Goal: Task Accomplishment & Management: Use online tool/utility

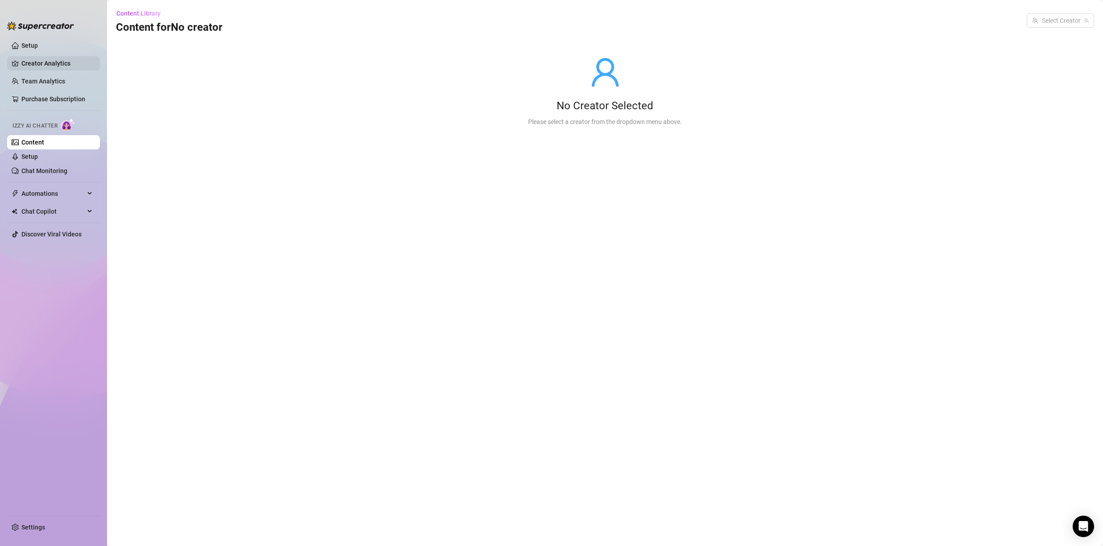
drag, startPoint x: 34, startPoint y: 43, endPoint x: 41, endPoint y: 59, distance: 16.8
click at [34, 44] on link "Setup" at bounding box center [29, 45] width 17 height 7
click at [41, 59] on link "Creator Analytics" at bounding box center [56, 63] width 71 height 14
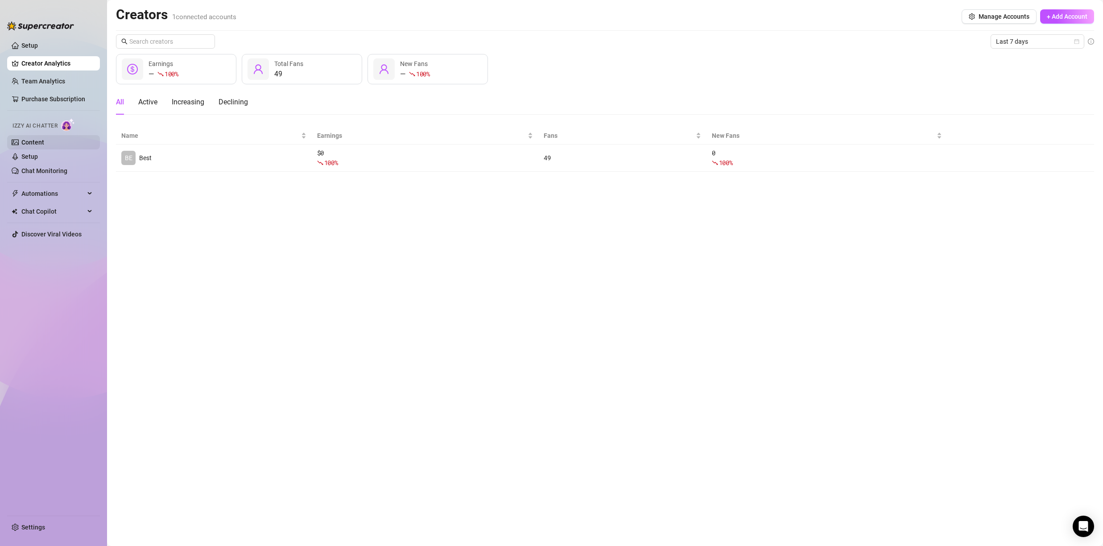
click at [44, 146] on link "Content" at bounding box center [32, 142] width 23 height 7
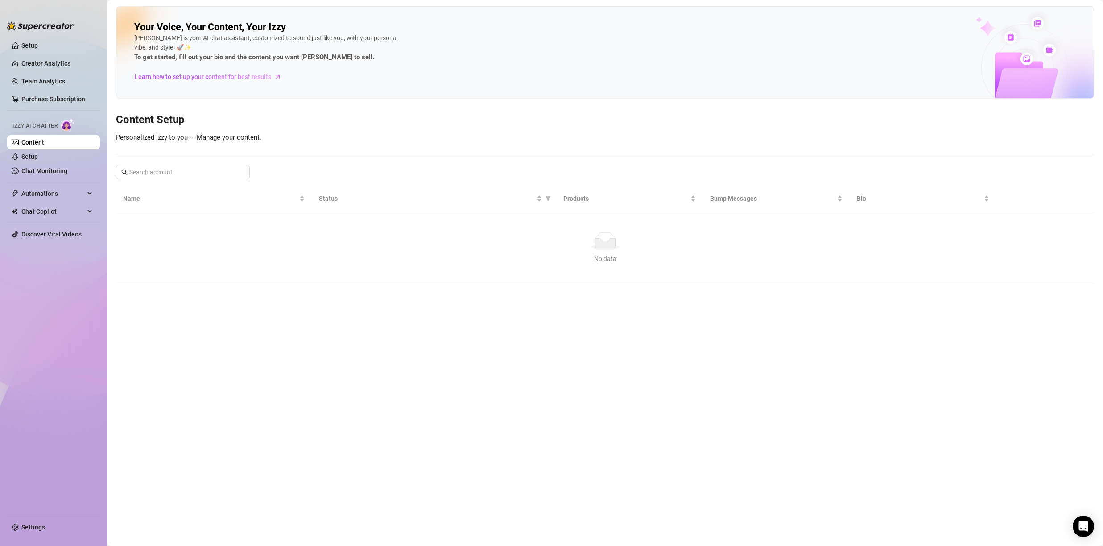
click at [44, 145] on link "Content" at bounding box center [32, 142] width 23 height 7
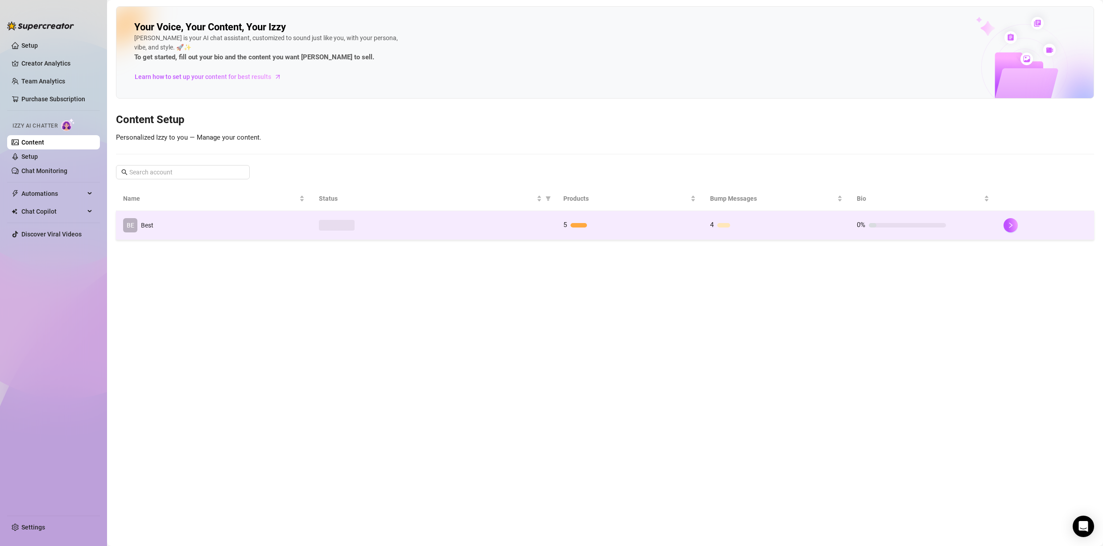
click at [243, 226] on td "BE Best" at bounding box center [214, 225] width 196 height 29
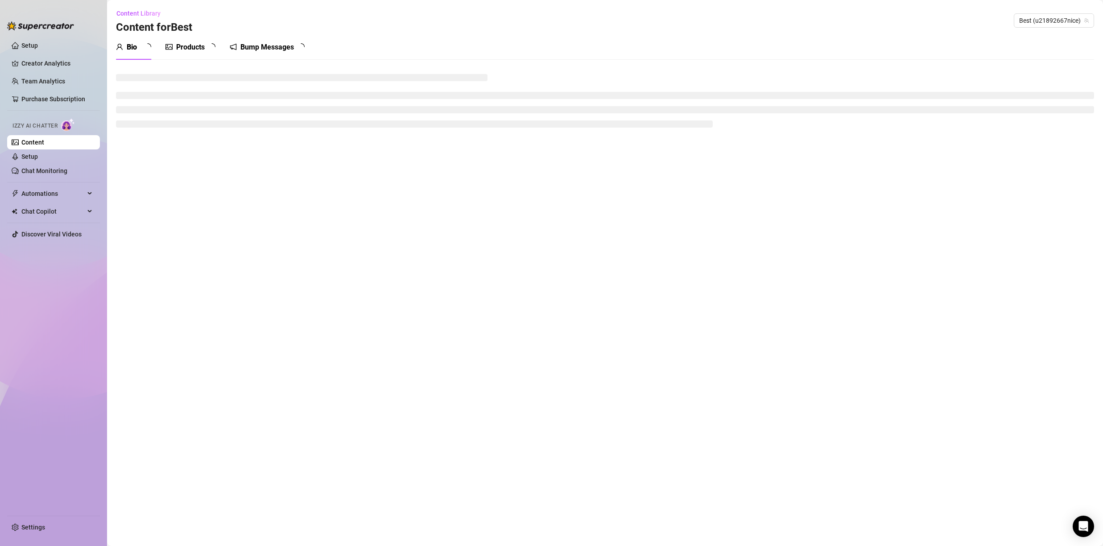
click at [258, 51] on div "Bump Messages" at bounding box center [267, 47] width 54 height 11
click at [259, 48] on div "Bump Messages" at bounding box center [267, 47] width 54 height 11
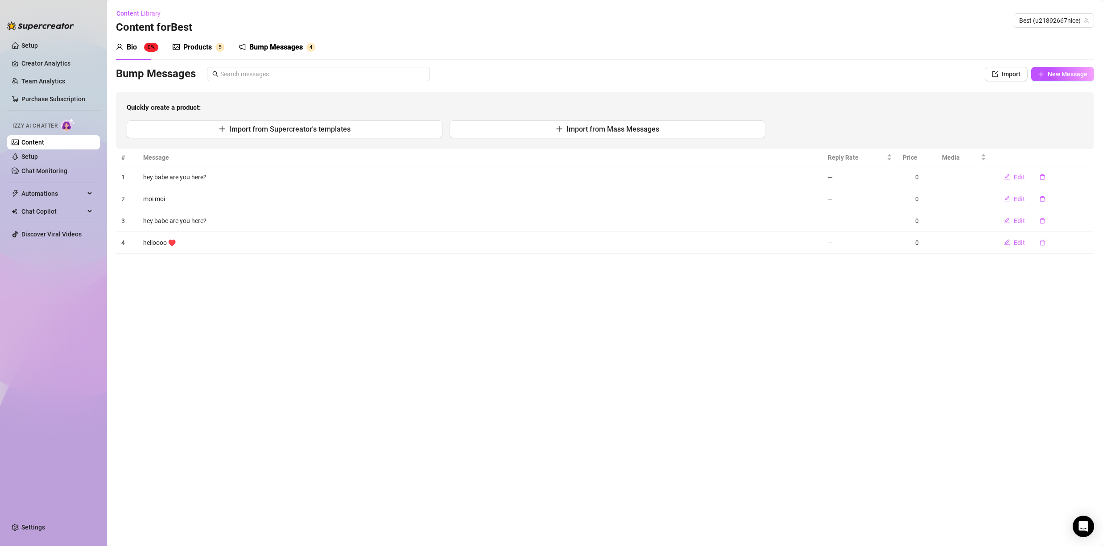
click at [268, 48] on div "Bump Messages" at bounding box center [276, 47] width 54 height 11
click at [1021, 177] on span "Edit" at bounding box center [1019, 176] width 11 height 7
type textarea "hey babe are you here?"
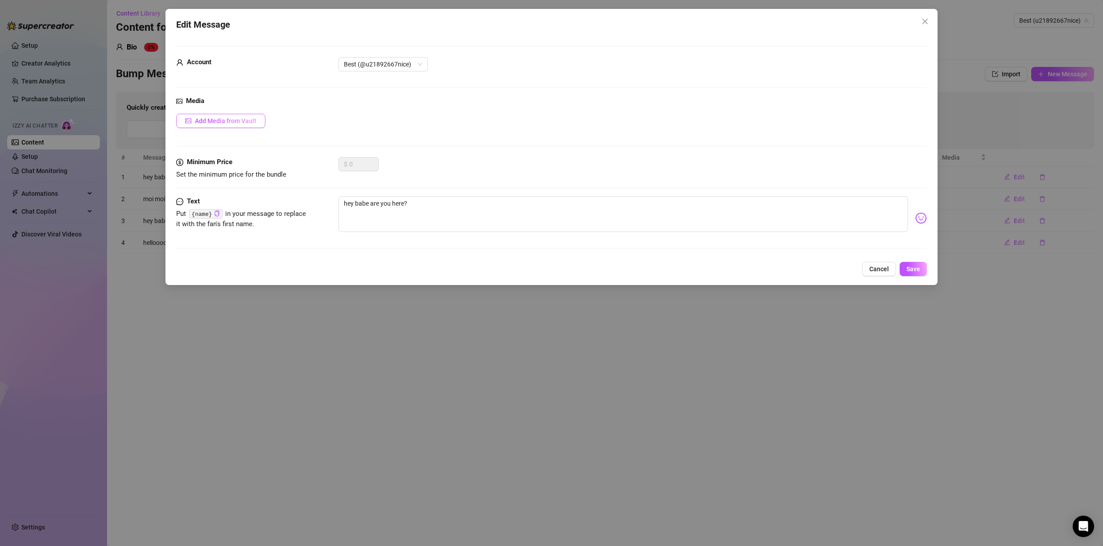
click at [230, 124] on button "Add Media from Vault" at bounding box center [220, 121] width 89 height 14
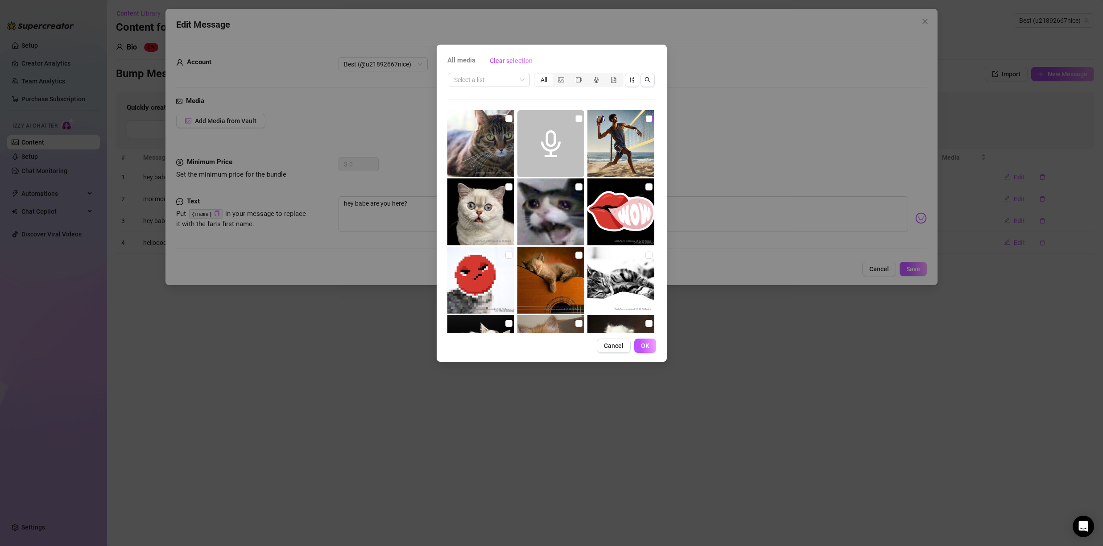
click at [645, 118] on input "checkbox" at bounding box center [648, 118] width 7 height 7
checkbox input "true"
click at [648, 342] on span "OK" at bounding box center [645, 345] width 8 height 7
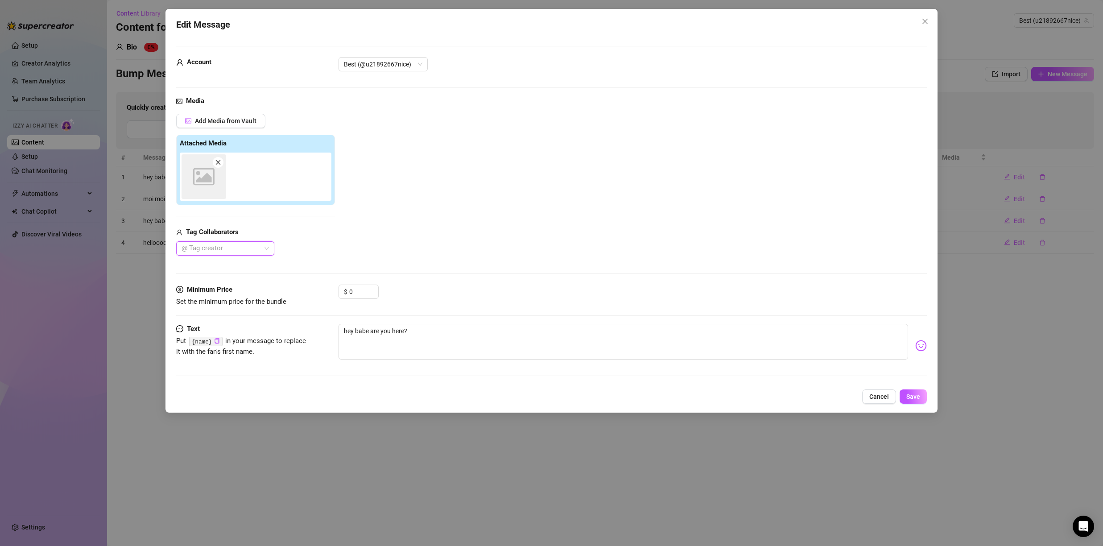
click at [248, 249] on div at bounding box center [220, 248] width 85 height 12
click at [242, 273] on div "Sav 🧿" at bounding box center [225, 266] width 95 height 14
click at [241, 266] on div "Sav 🧿" at bounding box center [225, 266] width 84 height 10
drag, startPoint x: 238, startPoint y: 283, endPoint x: 235, endPoint y: 273, distance: 9.7
click at [238, 283] on div "dgafbella" at bounding box center [225, 281] width 84 height 10
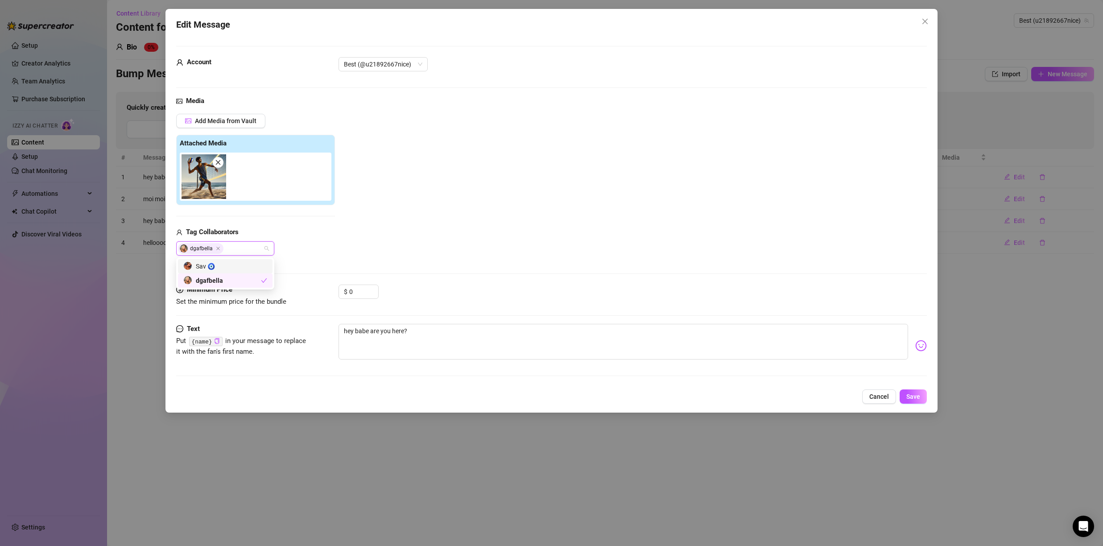
click at [235, 270] on div "Sav 🧿" at bounding box center [225, 266] width 84 height 10
click at [921, 397] on button "Save" at bounding box center [913, 396] width 27 height 14
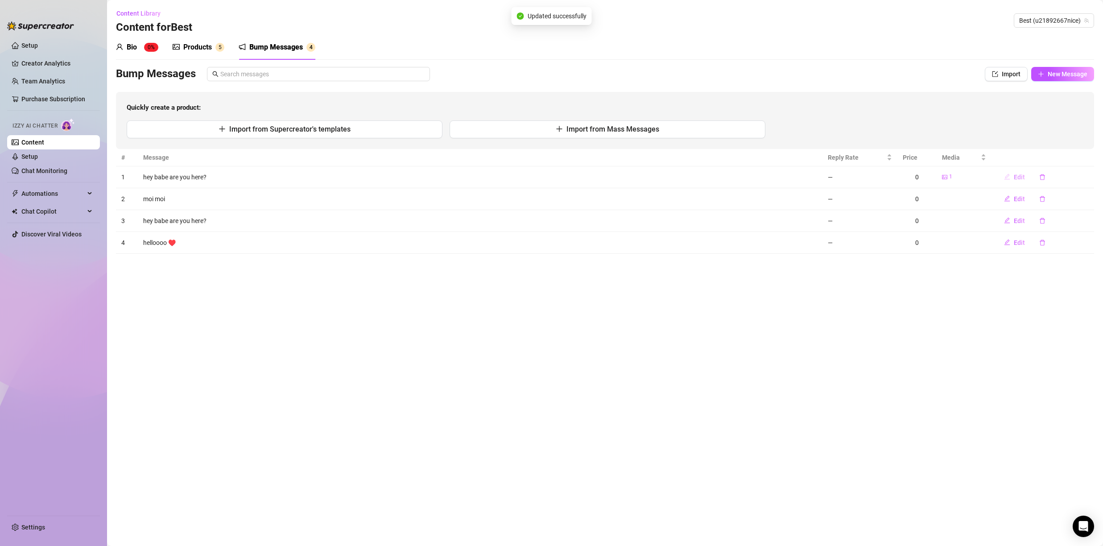
click at [1017, 179] on span "Edit" at bounding box center [1019, 176] width 11 height 7
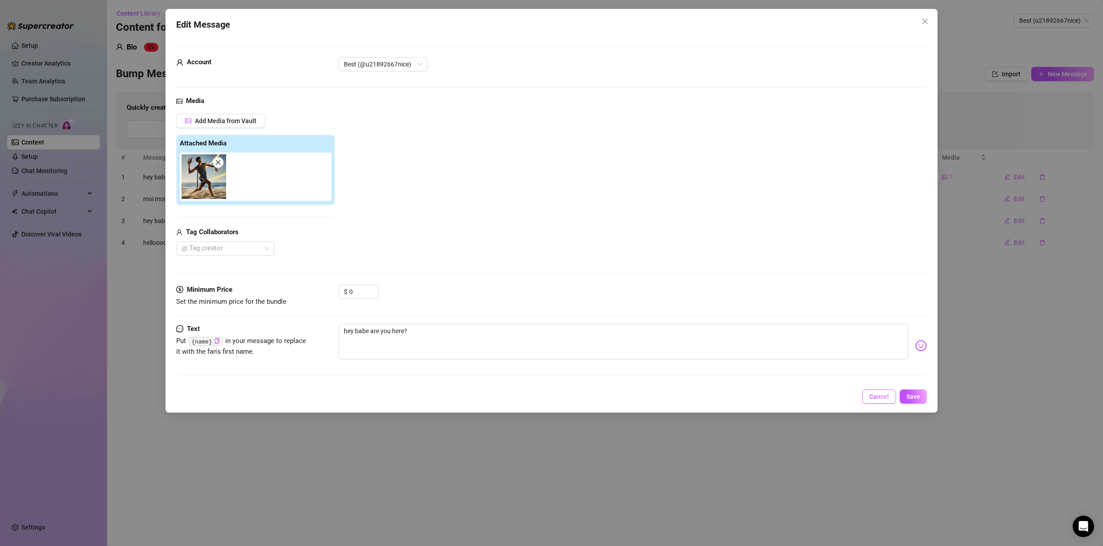
click at [887, 397] on span "Cancel" at bounding box center [879, 396] width 20 height 7
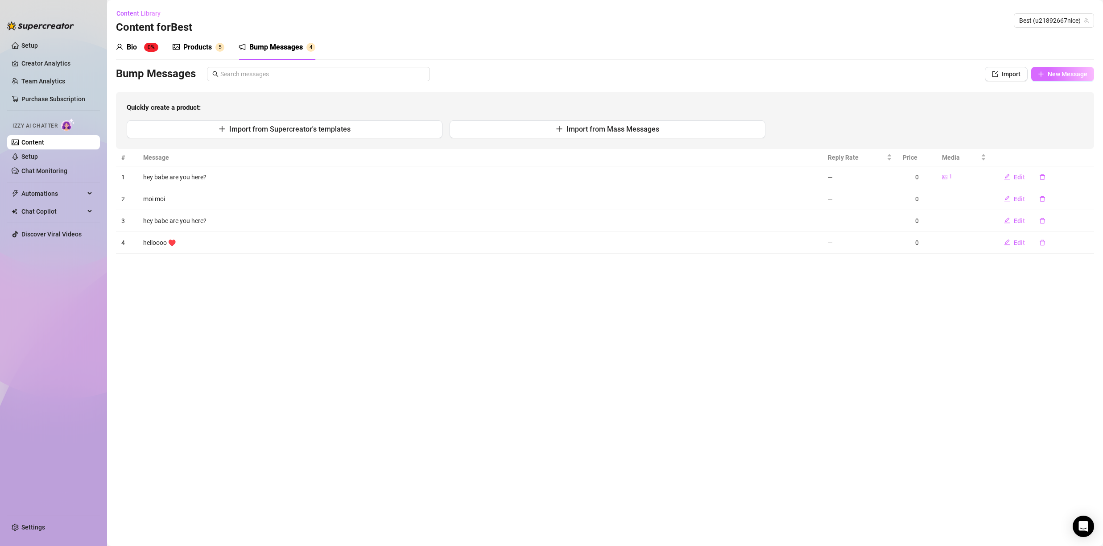
click at [1042, 68] on button "New Message" at bounding box center [1062, 74] width 63 height 14
type textarea "Type your message here..."
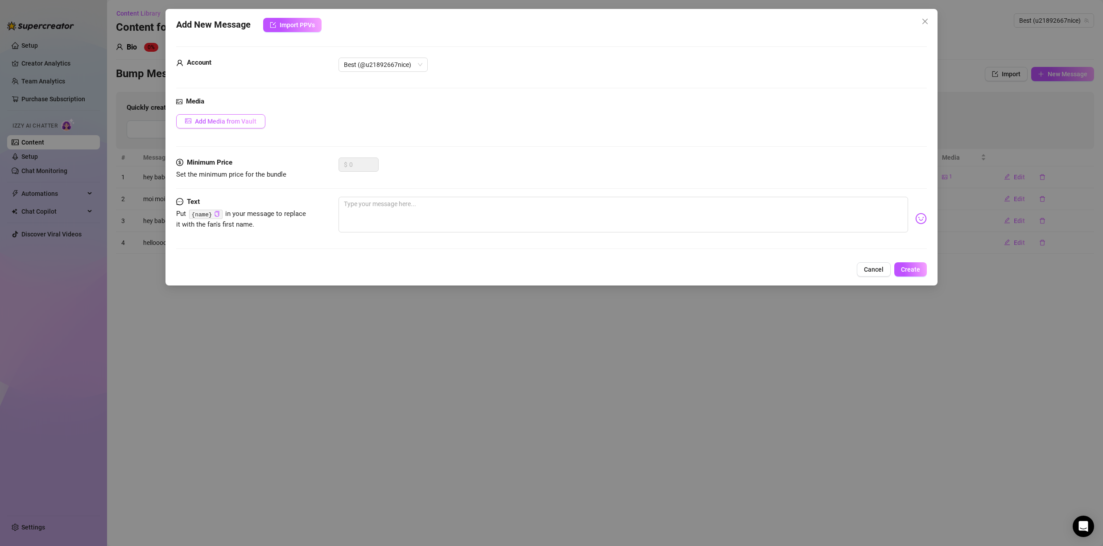
click at [245, 116] on button "Add Media from Vault" at bounding box center [220, 121] width 89 height 14
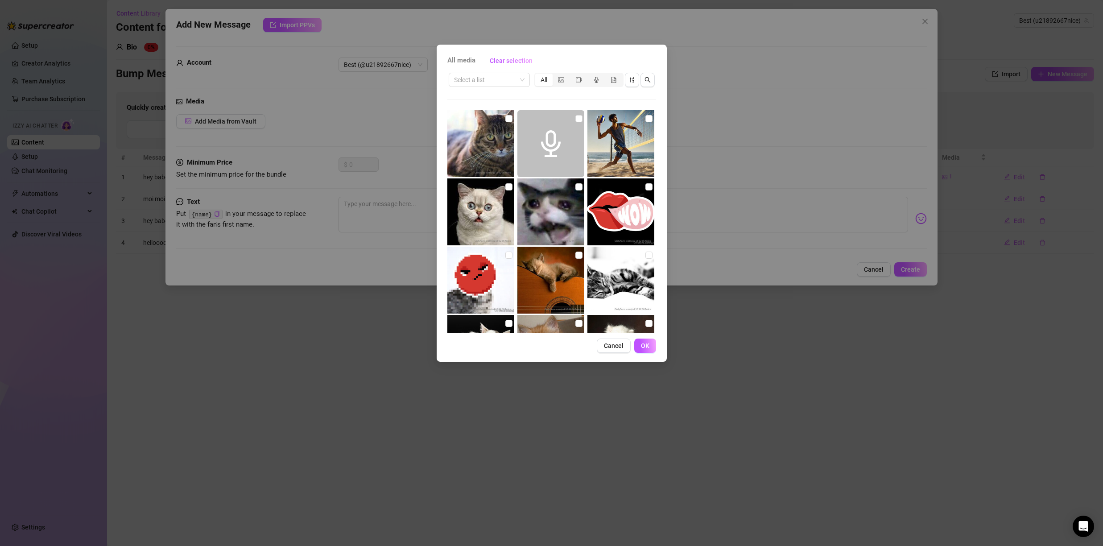
drag, startPoint x: 646, startPoint y: 120, endPoint x: 645, endPoint y: 128, distance: 7.7
click at [646, 120] on input "checkbox" at bounding box center [648, 118] width 7 height 7
checkbox input "true"
click at [647, 349] on button "OK" at bounding box center [645, 346] width 22 height 14
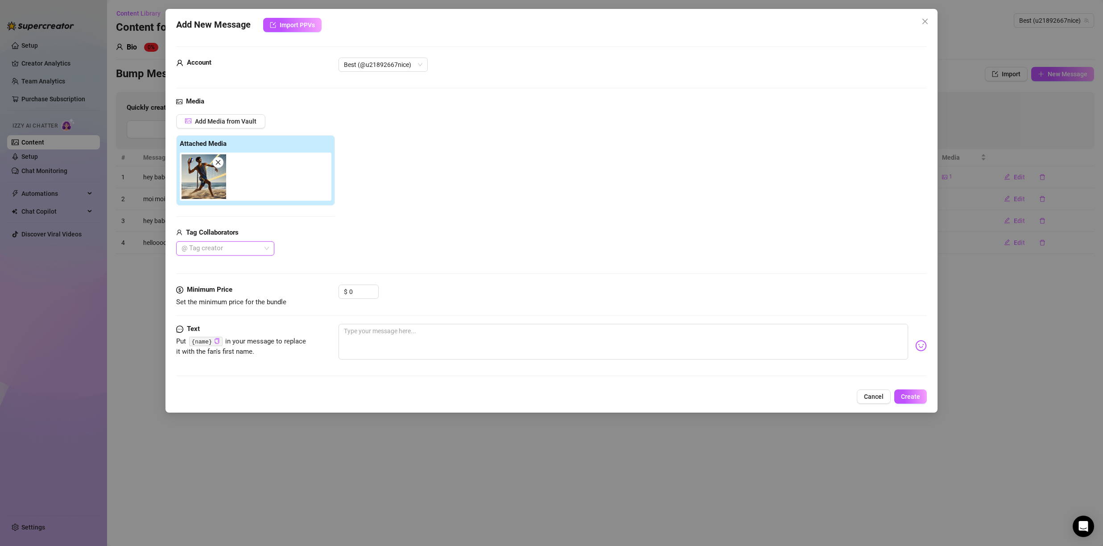
click at [256, 247] on div at bounding box center [220, 248] width 85 height 12
click at [260, 280] on div "dgafbella" at bounding box center [225, 281] width 84 height 10
click at [255, 269] on div "Sav 🧿" at bounding box center [225, 266] width 84 height 10
click at [907, 387] on div "Add New Message Import PPVs Account Best (@u21892667nice) Media Add Media from …" at bounding box center [551, 211] width 772 height 404
click at [911, 397] on span "Create" at bounding box center [910, 396] width 19 height 7
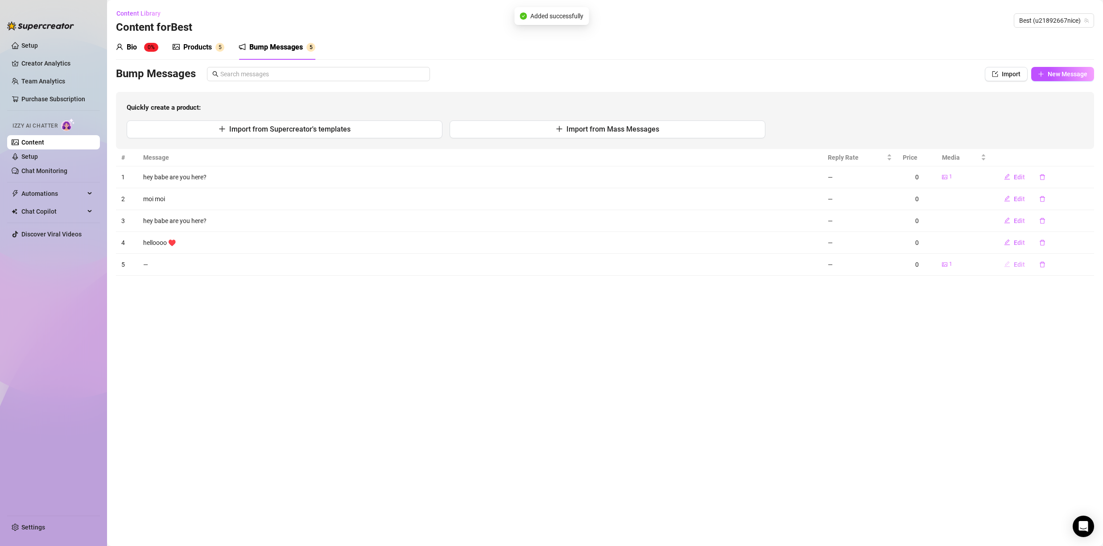
click at [1020, 264] on span "Edit" at bounding box center [1019, 264] width 11 height 7
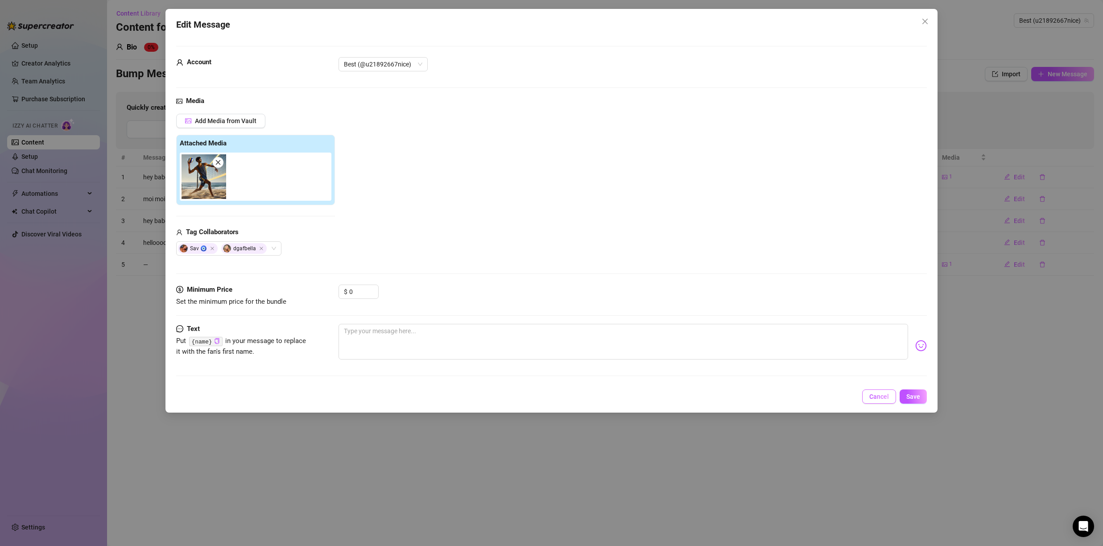
click at [881, 402] on button "Cancel" at bounding box center [879, 396] width 34 height 14
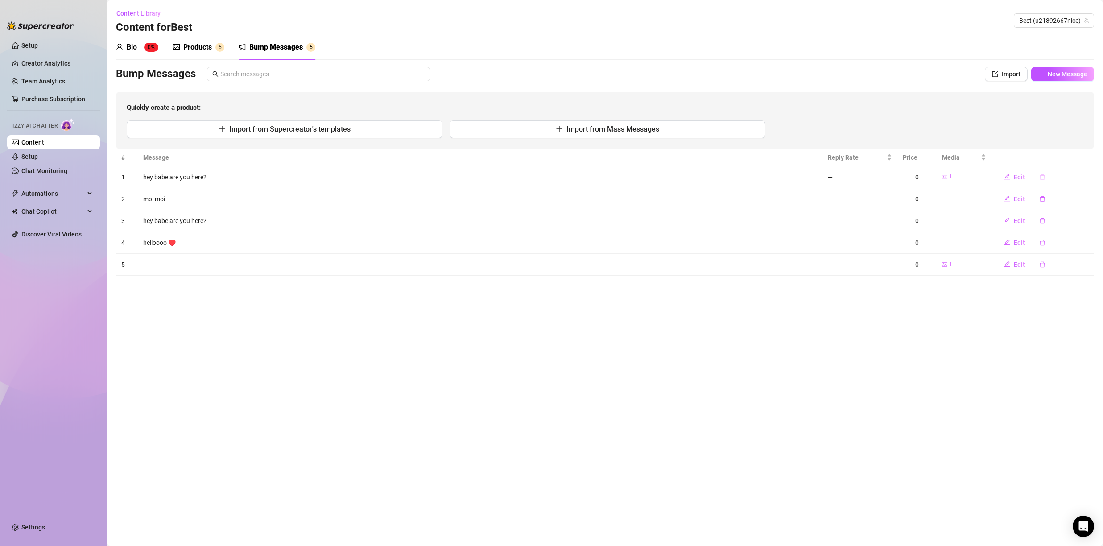
click at [1038, 177] on button "button" at bounding box center [1042, 177] width 21 height 14
click at [1064, 159] on button "Yes" at bounding box center [1066, 154] width 17 height 11
click at [186, 44] on div "Products" at bounding box center [197, 47] width 29 height 11
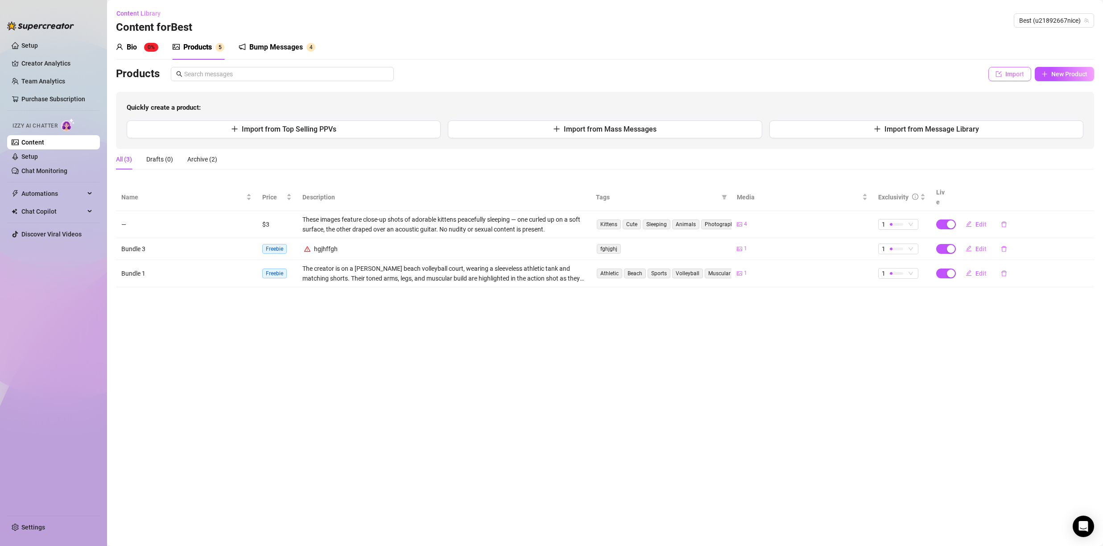
click at [1008, 79] on button "Import" at bounding box center [1009, 74] width 43 height 14
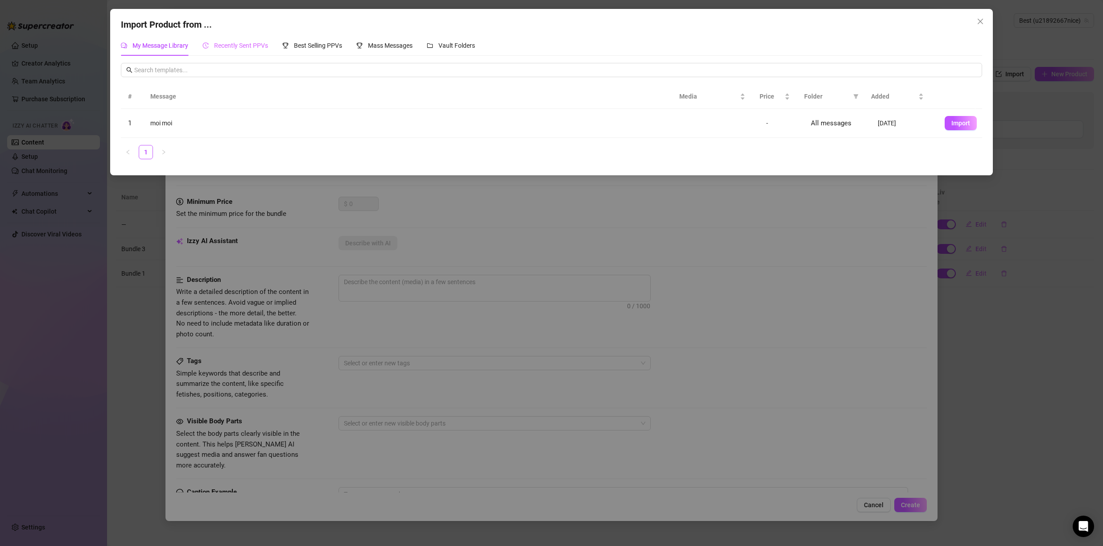
click at [225, 39] on div "Recently Sent PPVs" at bounding box center [235, 45] width 66 height 21
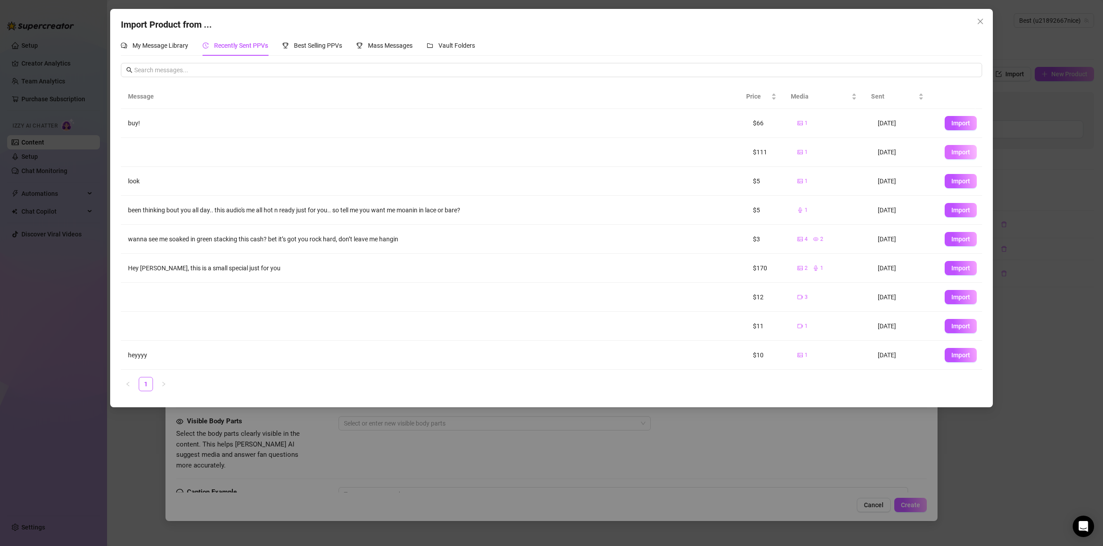
click at [956, 151] on span "Import" at bounding box center [960, 152] width 19 height 7
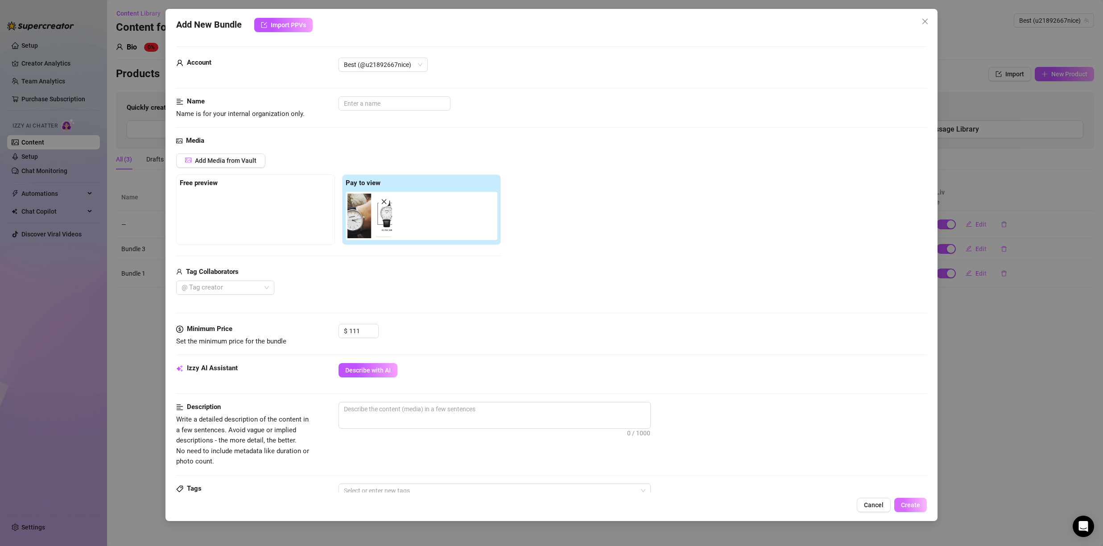
click at [911, 501] on span "Create" at bounding box center [910, 504] width 19 height 7
click at [515, 409] on textarea at bounding box center [494, 408] width 311 height 13
type textarea "h"
type textarea "hm"
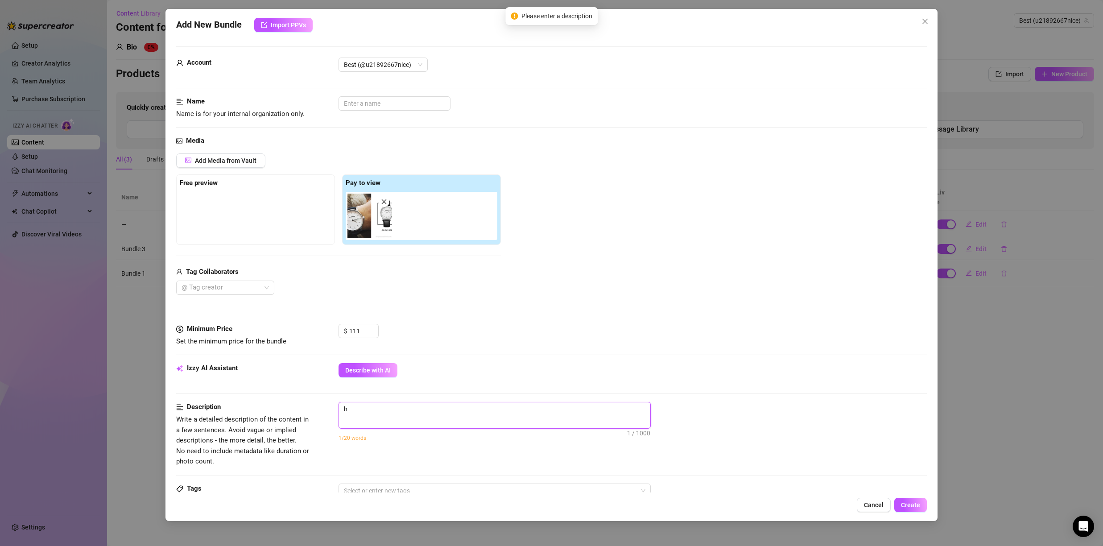
type textarea "hm"
type textarea "hmn"
type textarea "hmnb"
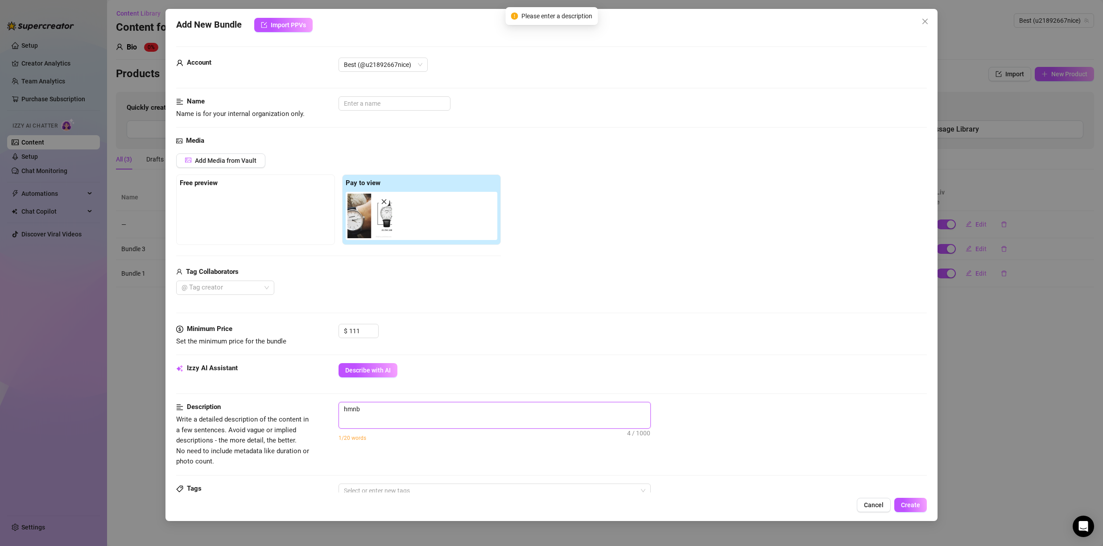
type textarea "hmnbn"
type textarea "hmnbnc"
type textarea "hmnbncn"
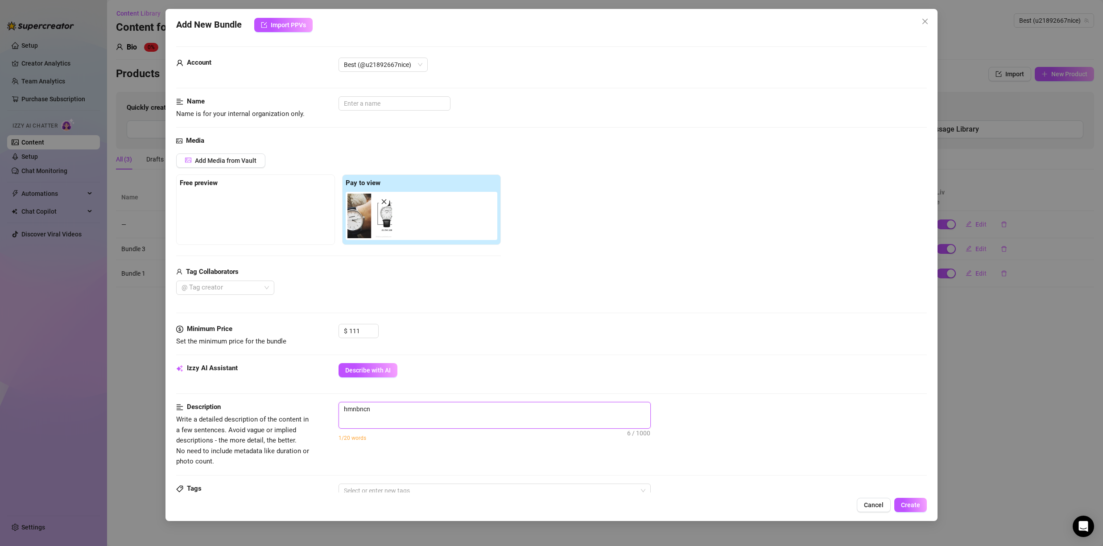
type textarea "hmnbncnb"
type textarea "hmnbncnbv"
type textarea "hmnbncnbvb"
type textarea "hmnbncnbvbcv"
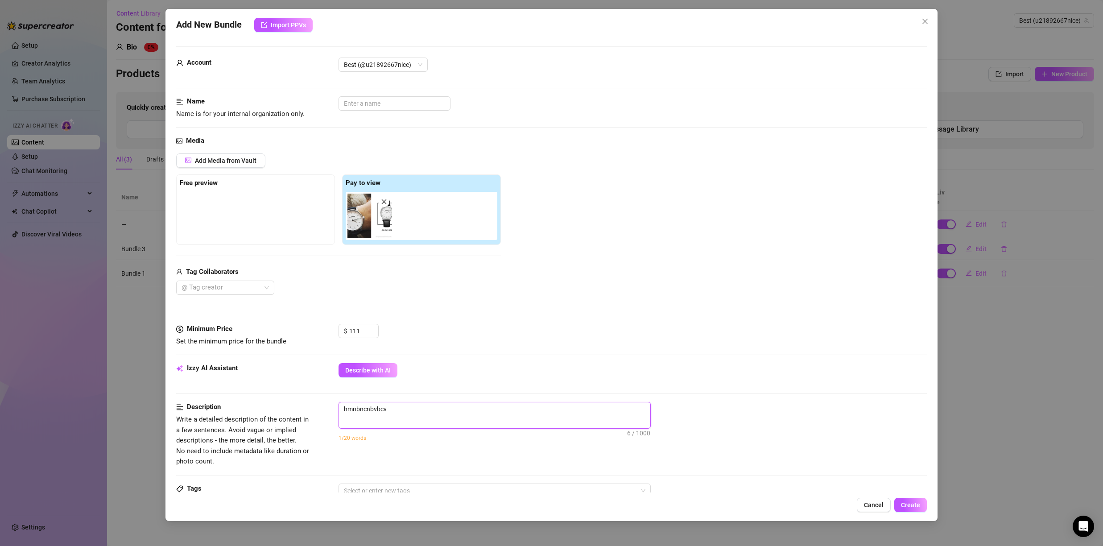
type textarea "hmnbncnbvbcvn"
click at [917, 502] on span "Create" at bounding box center [910, 504] width 19 height 7
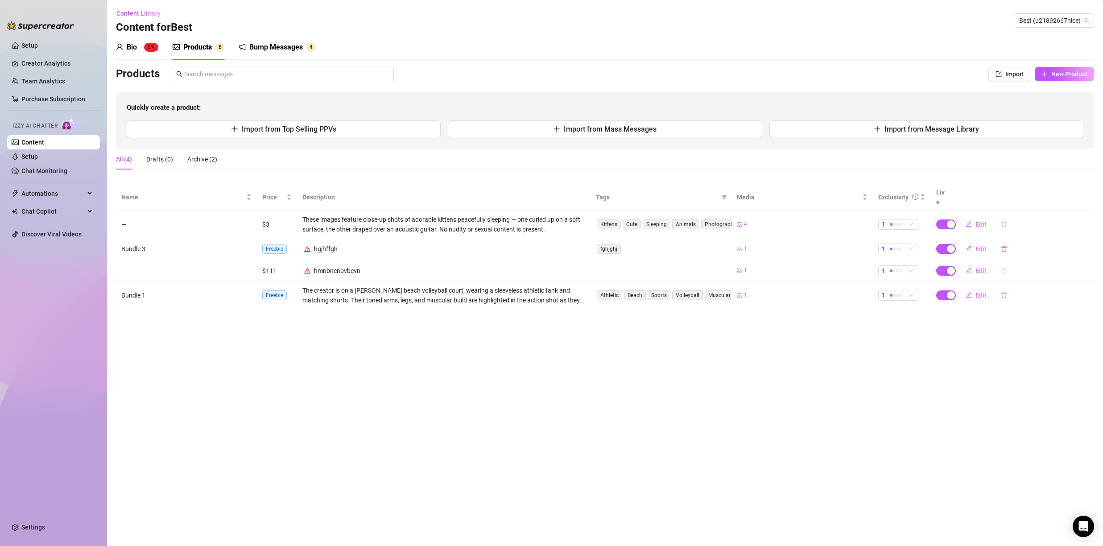
click at [1004, 268] on icon "delete" at bounding box center [1004, 271] width 6 height 6
click at [1060, 235] on span "Yes" at bounding box center [1059, 237] width 11 height 7
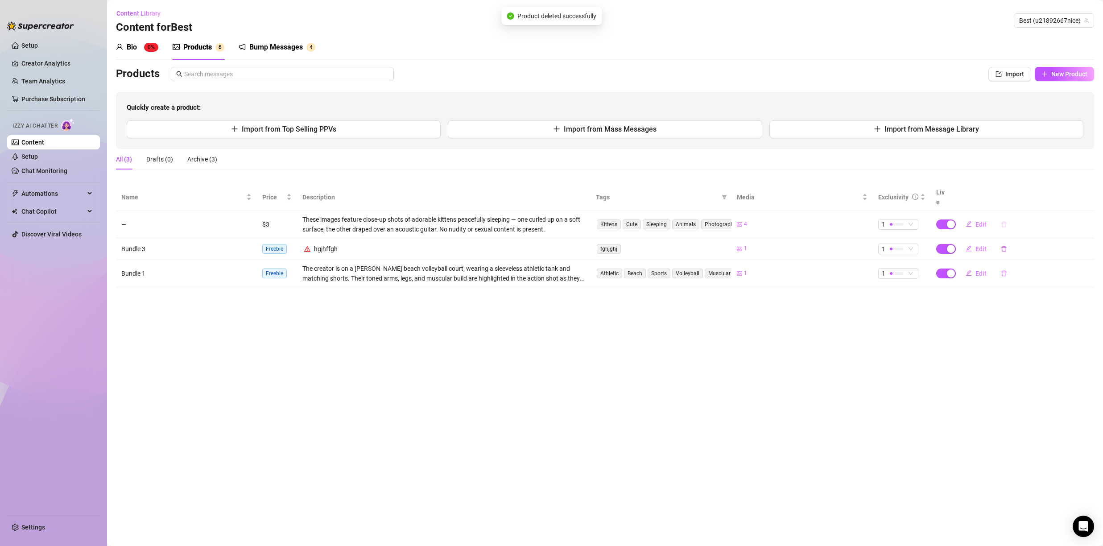
click at [1001, 221] on icon "delete" at bounding box center [1004, 224] width 6 height 6
click at [1057, 196] on button "Yes" at bounding box center [1059, 191] width 17 height 11
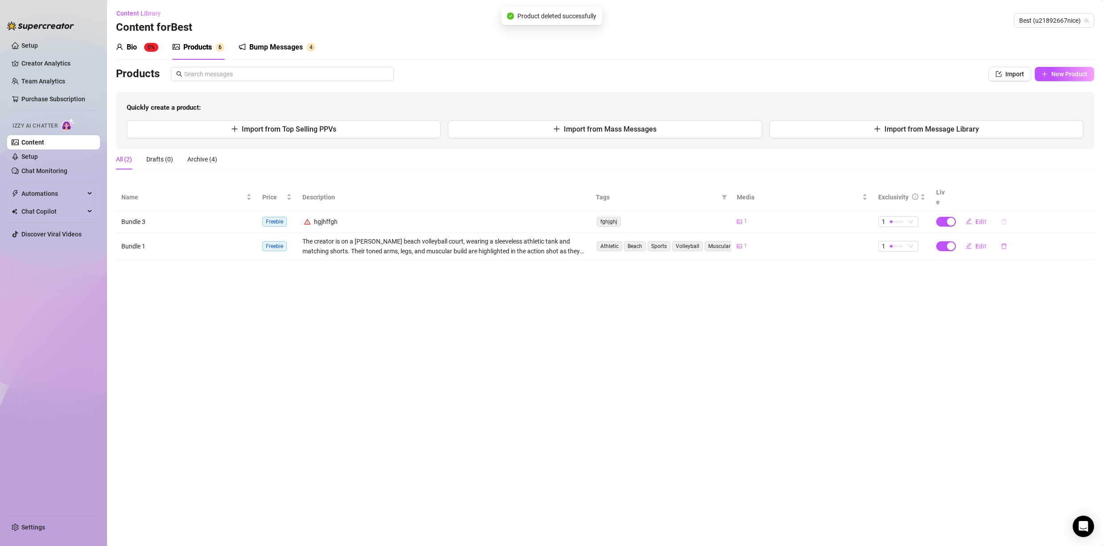
click at [1004, 219] on icon "delete" at bounding box center [1003, 222] width 5 height 6
click at [1056, 194] on button "Yes" at bounding box center [1059, 188] width 17 height 11
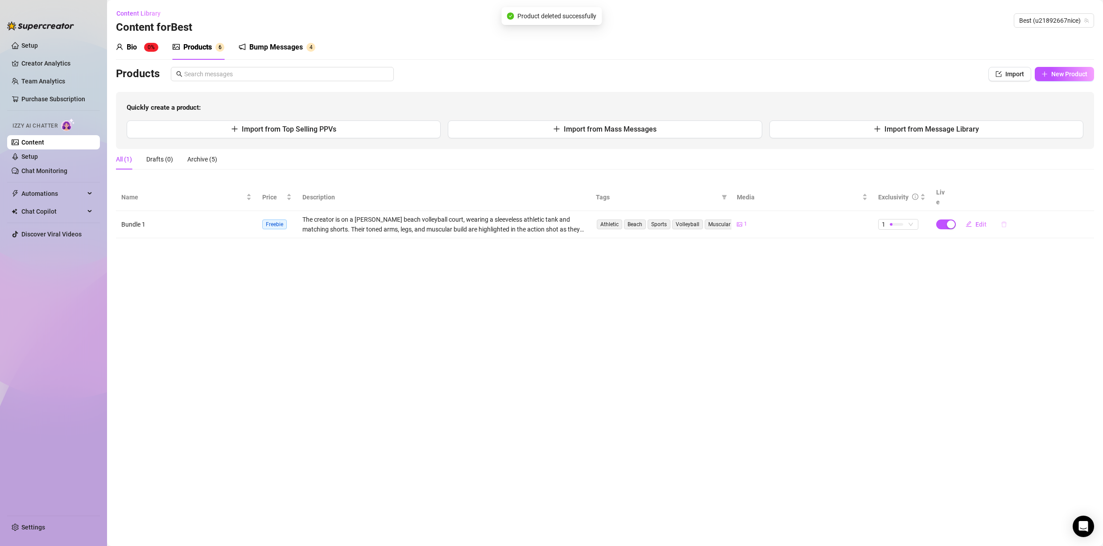
click at [1003, 221] on icon "delete" at bounding box center [1004, 224] width 6 height 6
click at [1058, 192] on span "Yes" at bounding box center [1059, 191] width 11 height 7
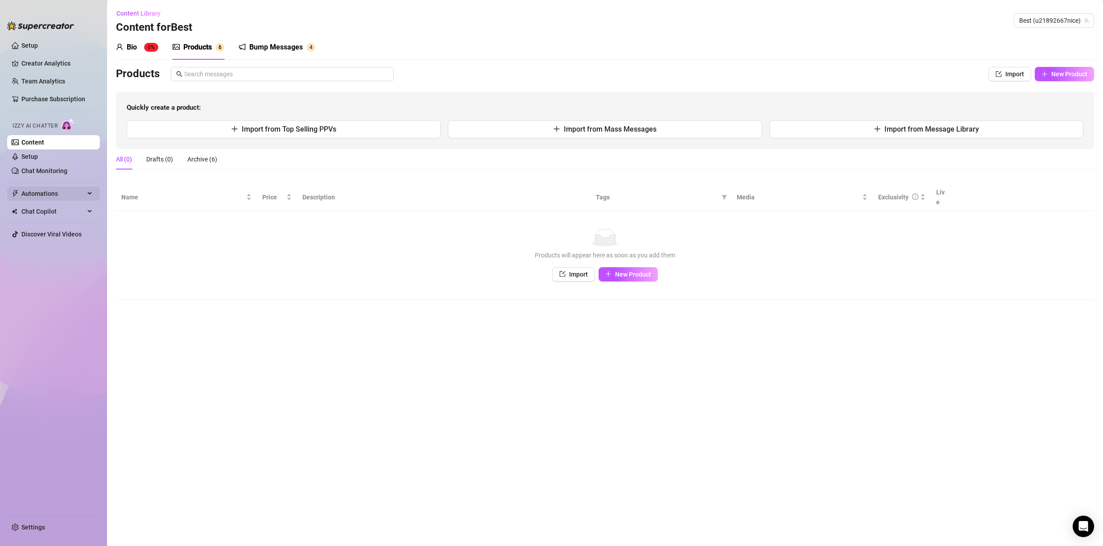
click at [35, 198] on span "Automations" at bounding box center [52, 193] width 63 height 14
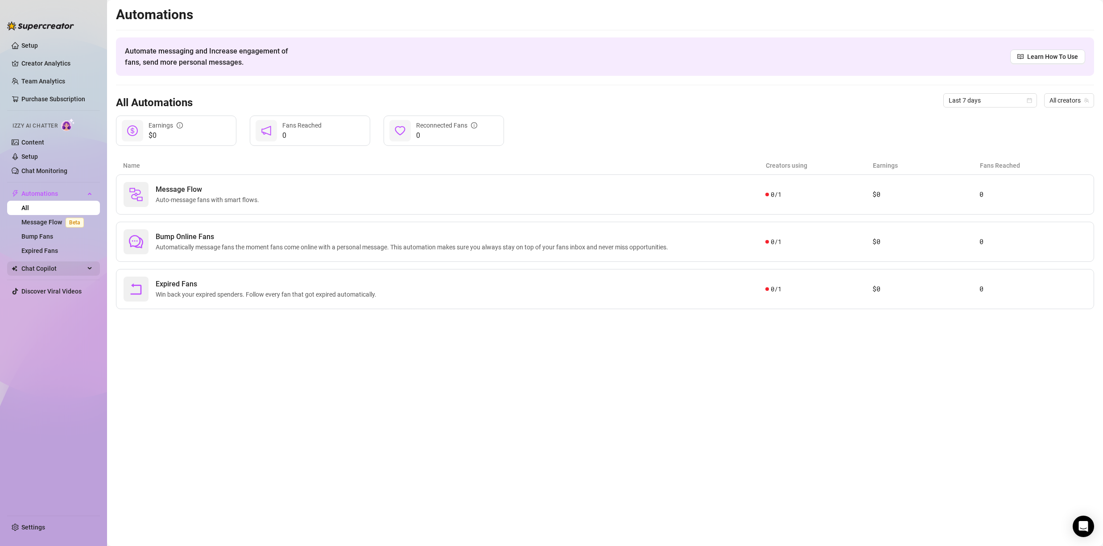
click at [49, 267] on span "Chat Copilot" at bounding box center [52, 268] width 63 height 14
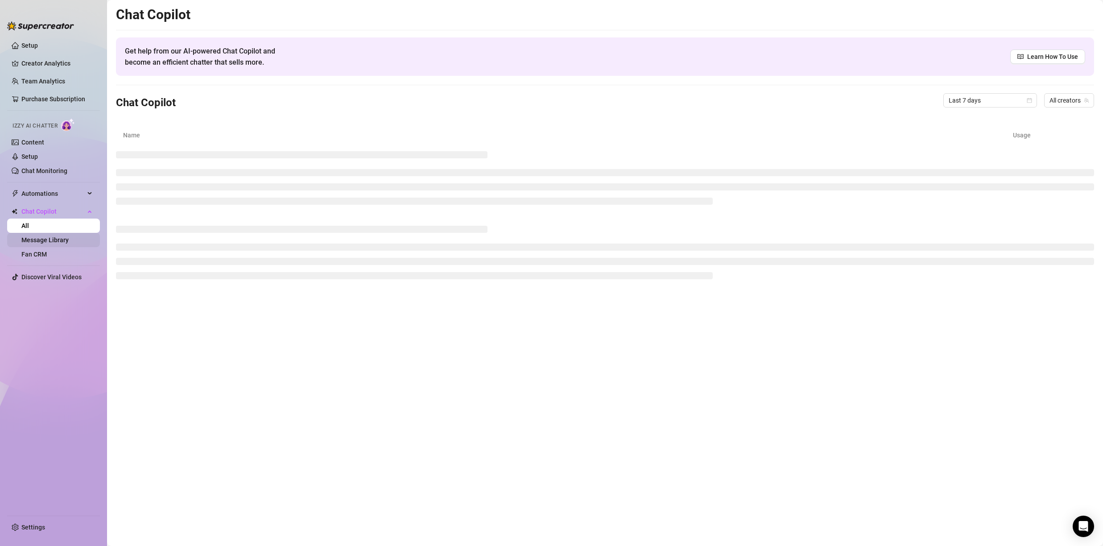
click at [66, 239] on link "Message Library" at bounding box center [44, 239] width 47 height 7
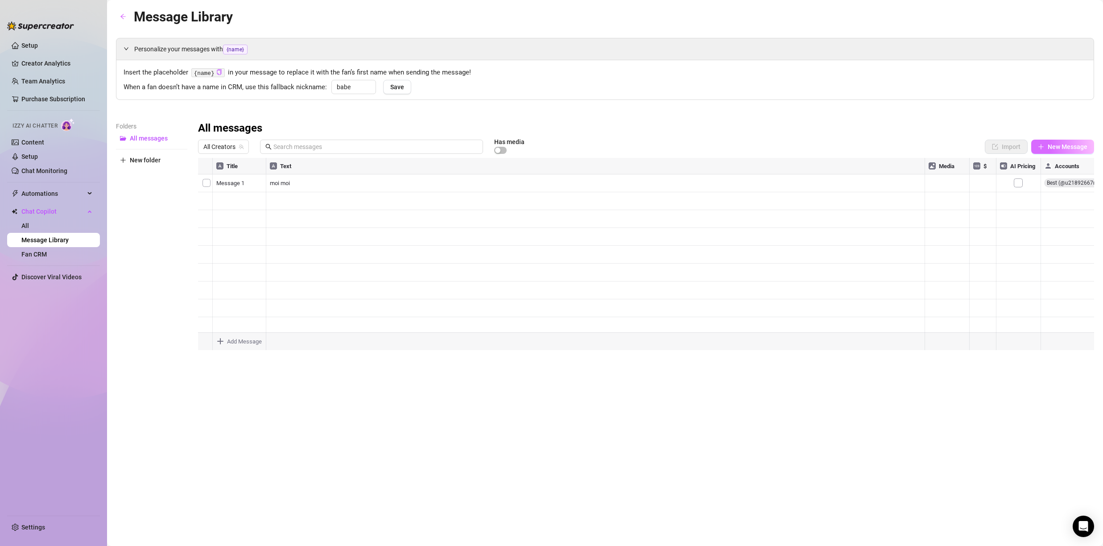
click at [1049, 143] on span "New Message" at bounding box center [1068, 146] width 40 height 7
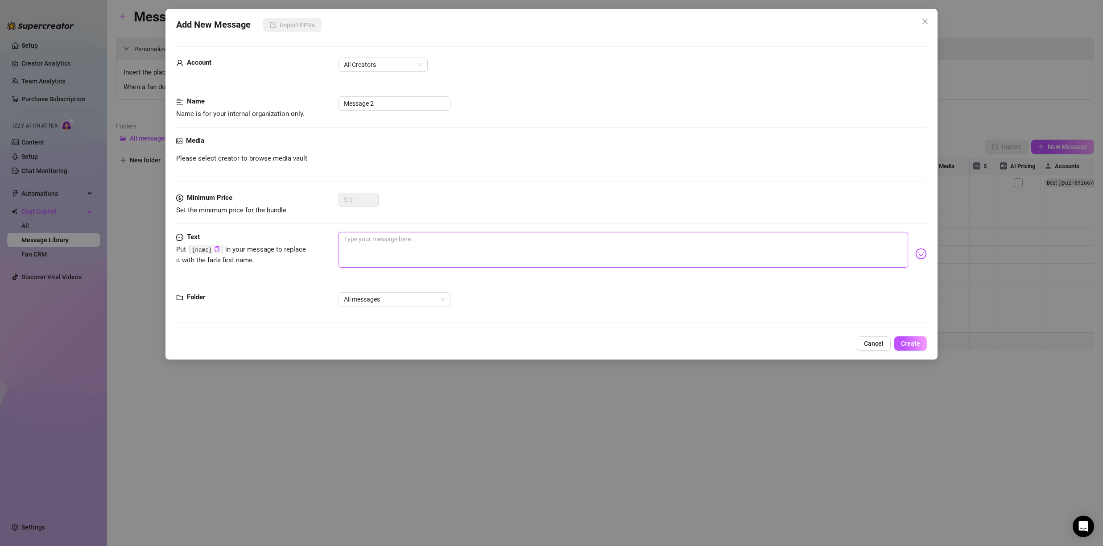
click at [494, 240] on textarea at bounding box center [624, 250] width 570 height 36
type textarea "h"
type textarea "hi"
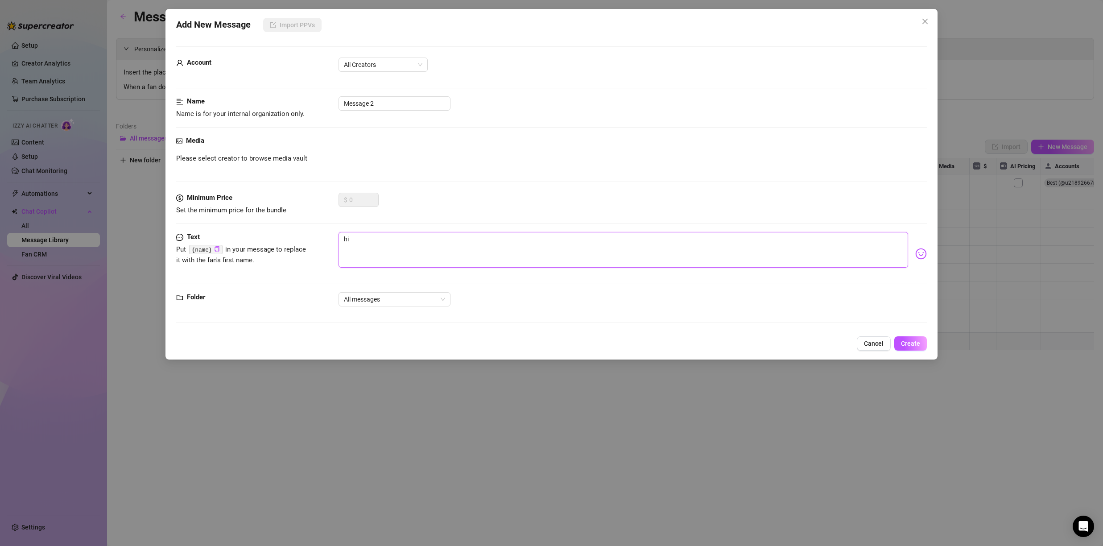
type textarea "hii"
type textarea "hiii"
type textarea "hiiii"
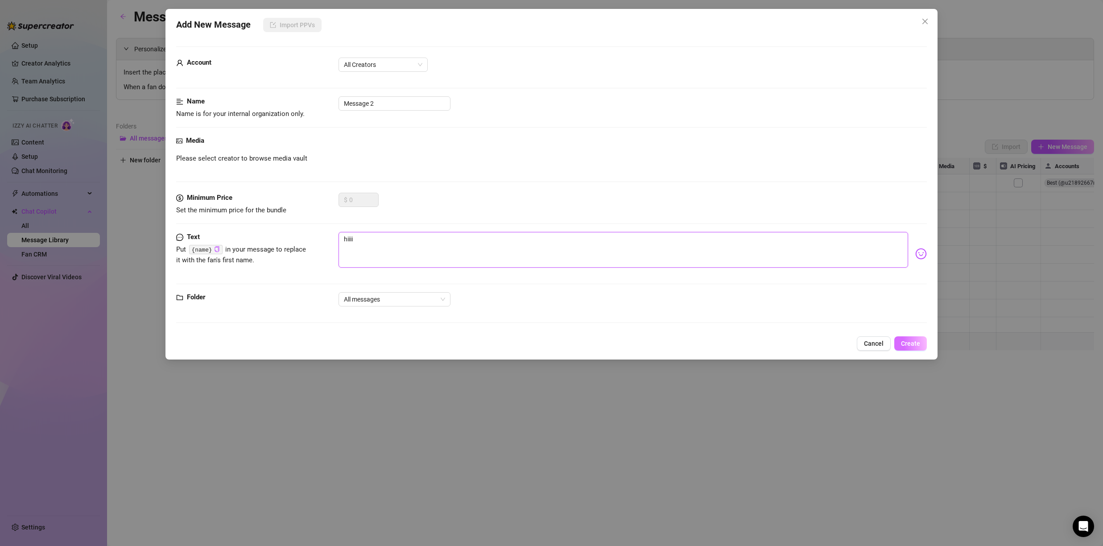
type textarea "hiiii"
click at [926, 339] on button "Create" at bounding box center [910, 343] width 33 height 14
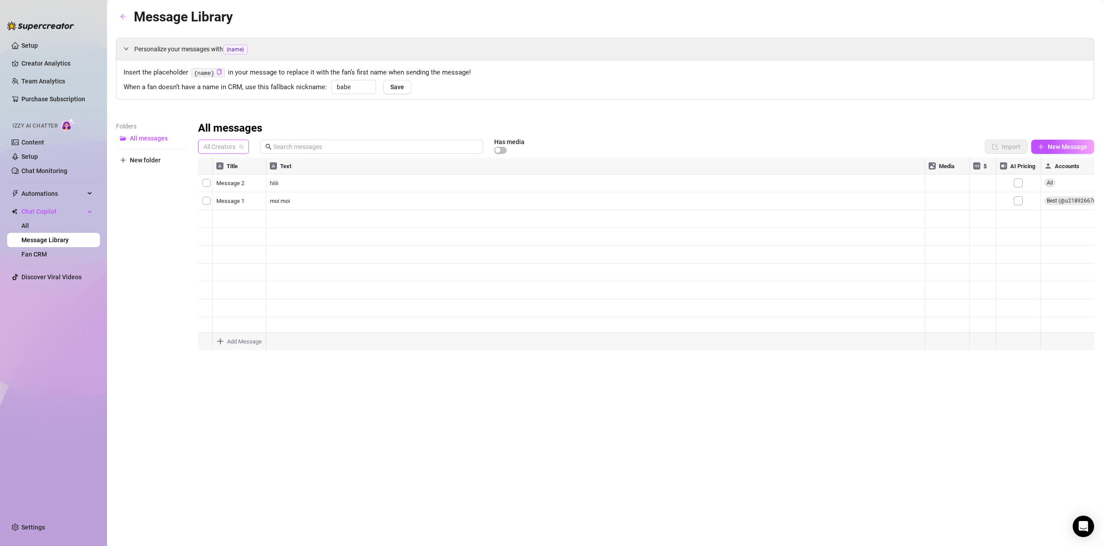
click at [218, 147] on span "All Creators" at bounding box center [223, 146] width 40 height 13
click at [229, 178] on span "Best" at bounding box center [225, 179] width 12 height 10
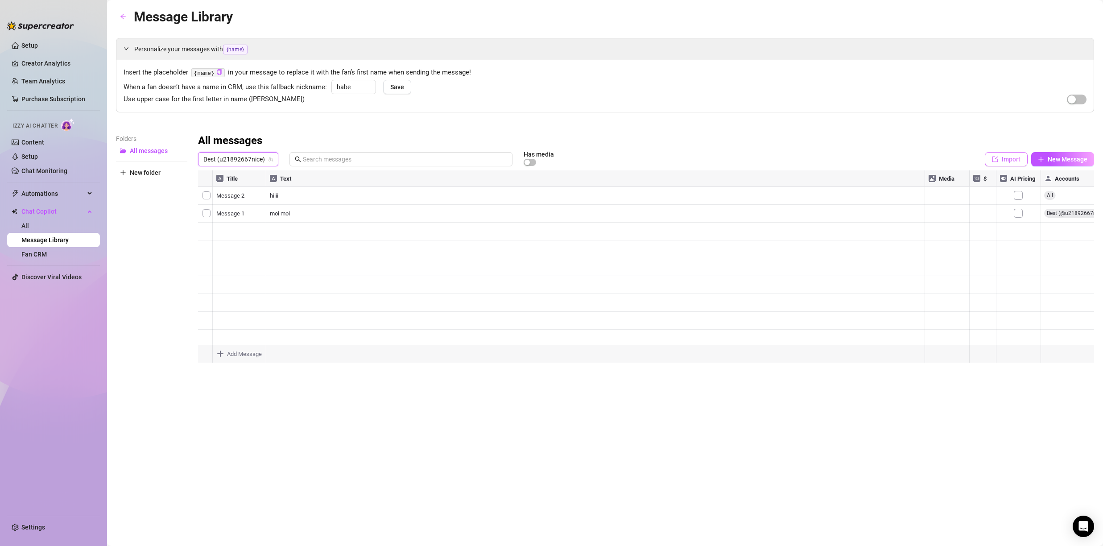
click at [1021, 159] on button "Import" at bounding box center [1006, 159] width 43 height 14
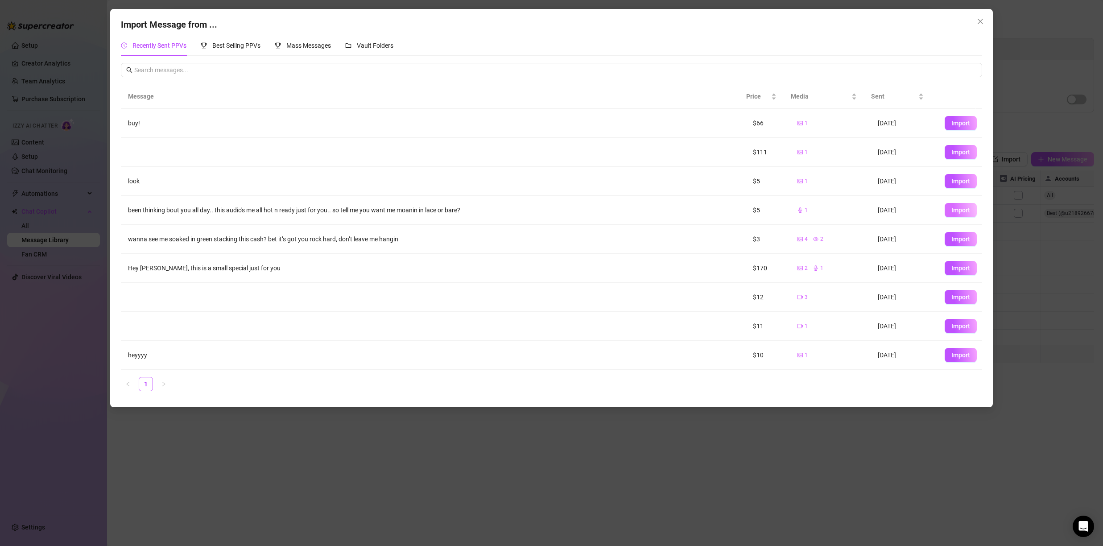
click at [960, 211] on span "Import" at bounding box center [960, 210] width 19 height 7
type textarea "been thinking bout you all day.. this audio's me all hot n ready just for you..…"
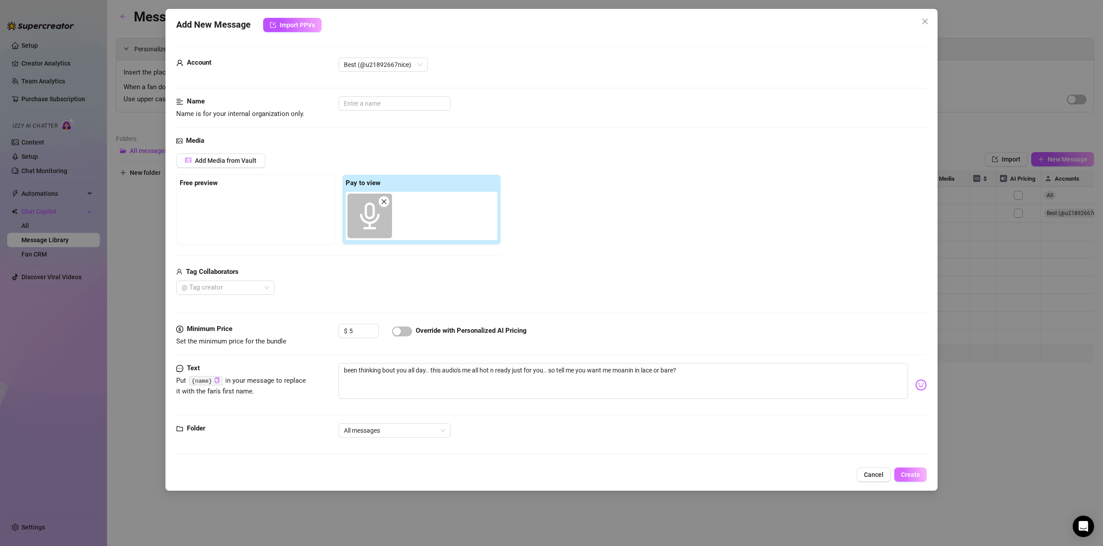
click at [910, 471] on span "Create" at bounding box center [910, 474] width 19 height 7
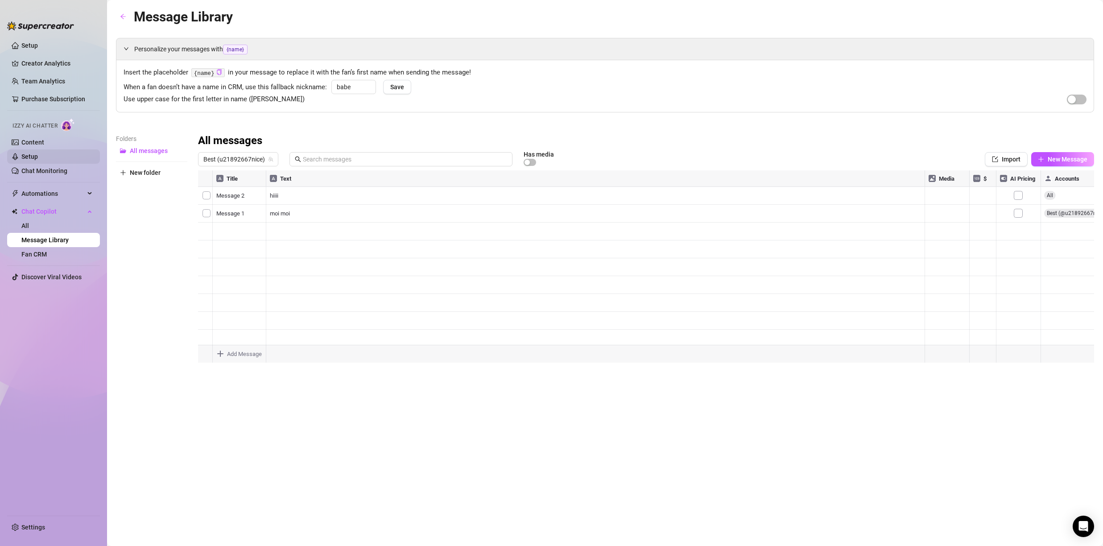
click at [38, 158] on link "Setup" at bounding box center [29, 156] width 17 height 7
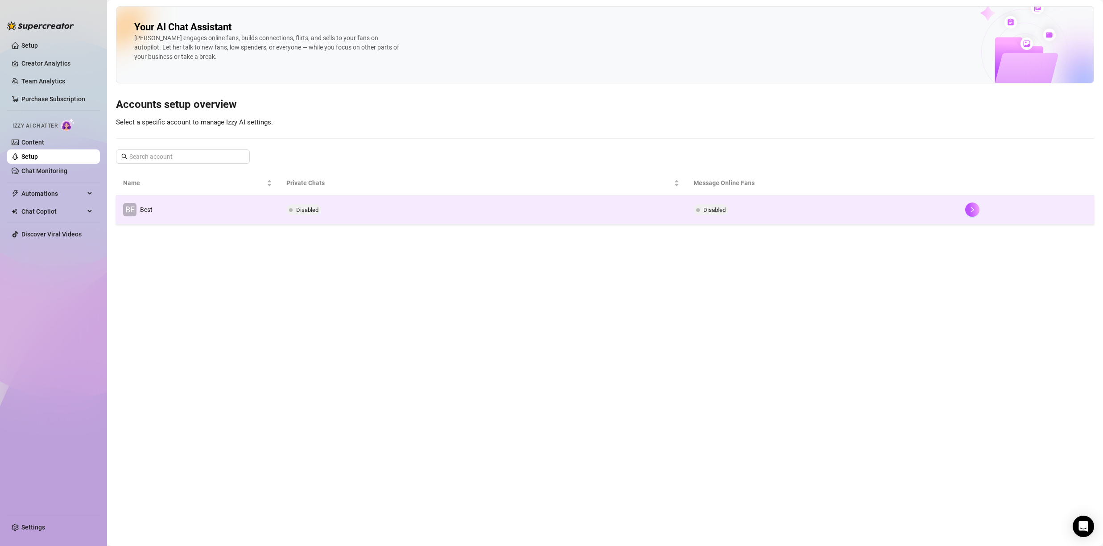
click at [226, 209] on td "BE Best" at bounding box center [197, 209] width 163 height 29
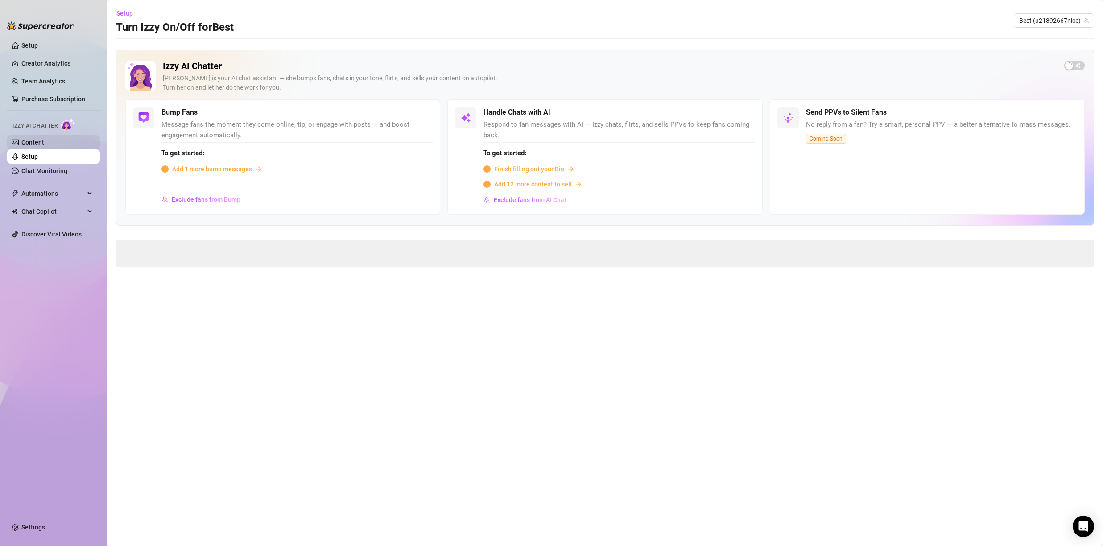
click at [44, 142] on link "Content" at bounding box center [32, 142] width 23 height 7
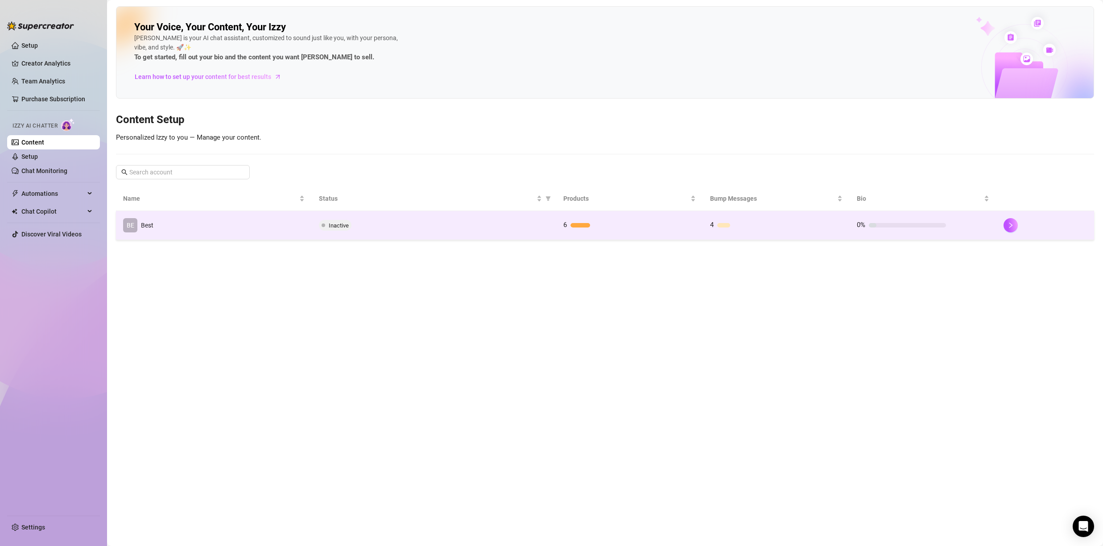
click at [230, 225] on td "BE Best" at bounding box center [214, 225] width 196 height 29
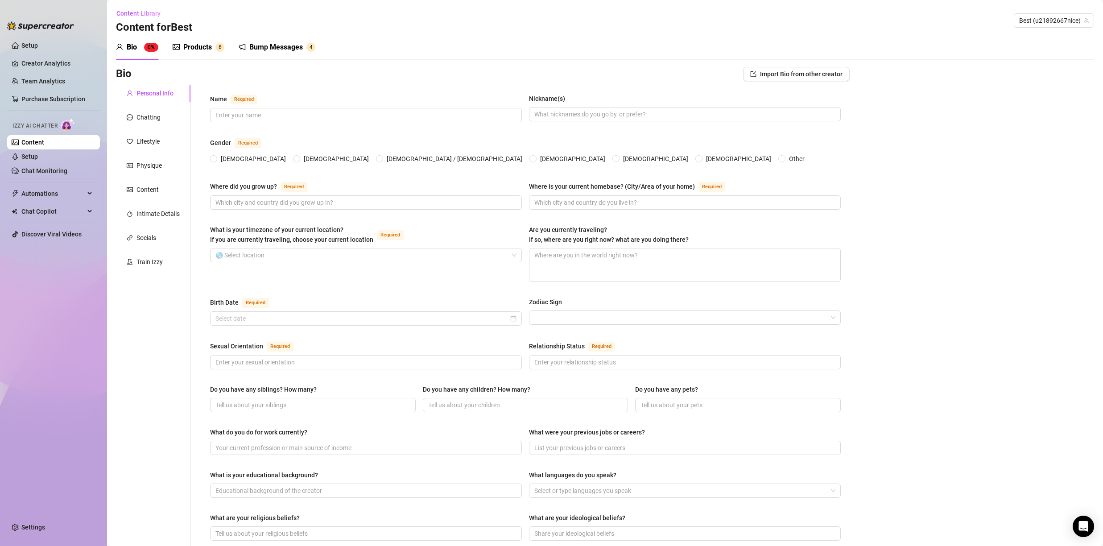
click at [273, 51] on div "Bump Messages" at bounding box center [276, 47] width 54 height 11
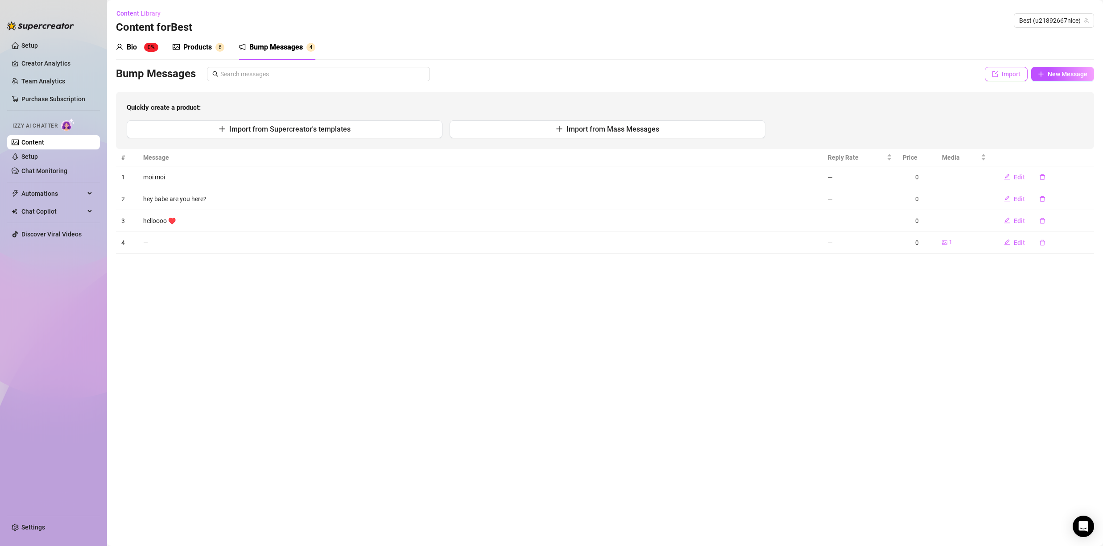
click at [996, 79] on button "Import" at bounding box center [1006, 74] width 43 height 14
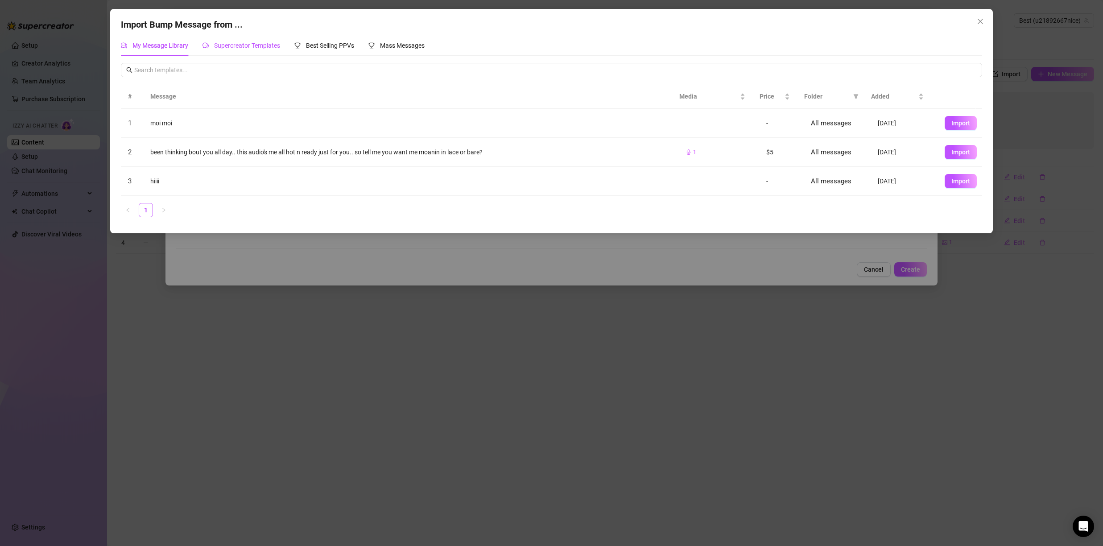
click at [240, 48] on span "Supercreator Templates" at bounding box center [247, 45] width 66 height 7
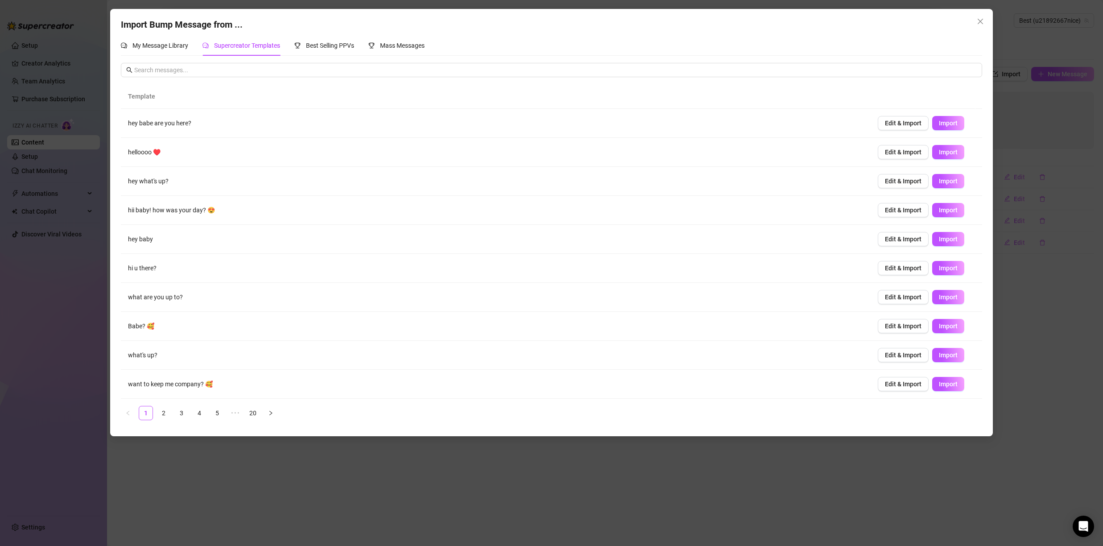
click at [942, 155] on span "Import" at bounding box center [948, 152] width 19 height 7
click at [946, 123] on span "Import" at bounding box center [948, 123] width 19 height 7
type textarea "hey babe are you here?"
click at [982, 19] on icon "close" at bounding box center [980, 21] width 5 height 5
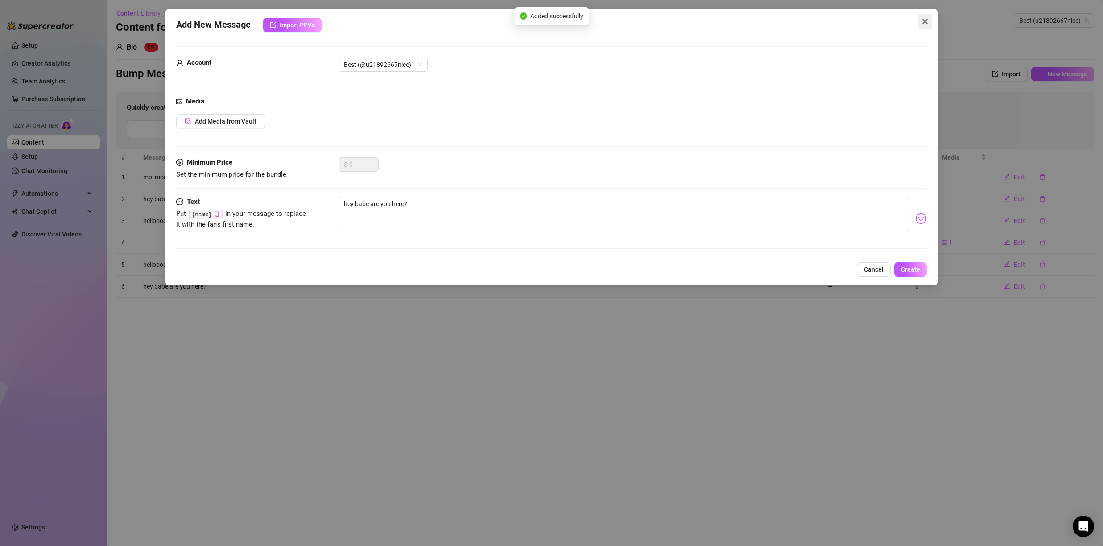
click at [926, 18] on icon "close" at bounding box center [924, 21] width 7 height 7
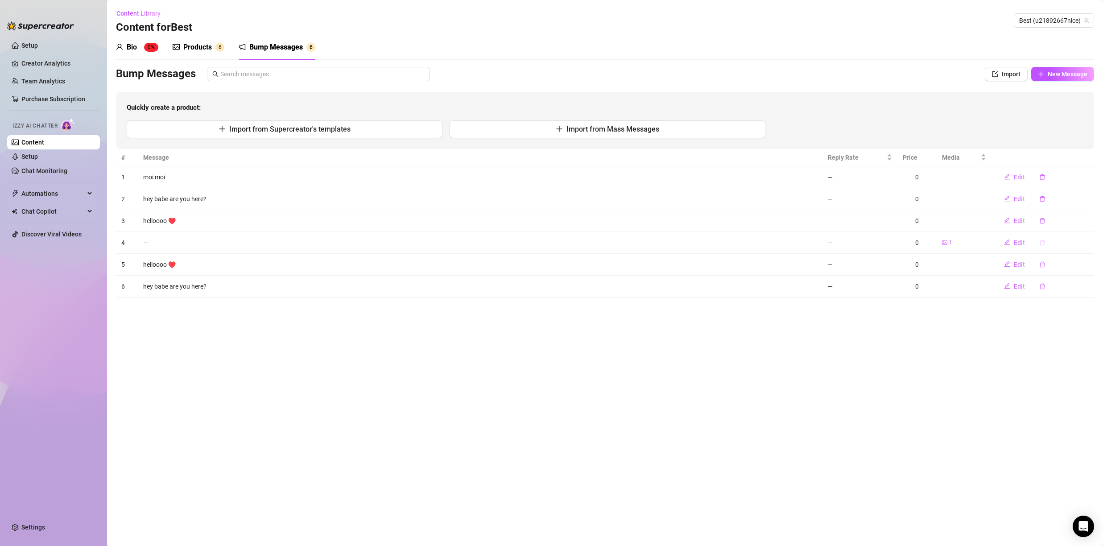
click at [1044, 245] on button "button" at bounding box center [1042, 242] width 21 height 14
click at [1071, 221] on span "Yes" at bounding box center [1067, 219] width 11 height 7
click at [21, 43] on link "Setup" at bounding box center [29, 45] width 17 height 7
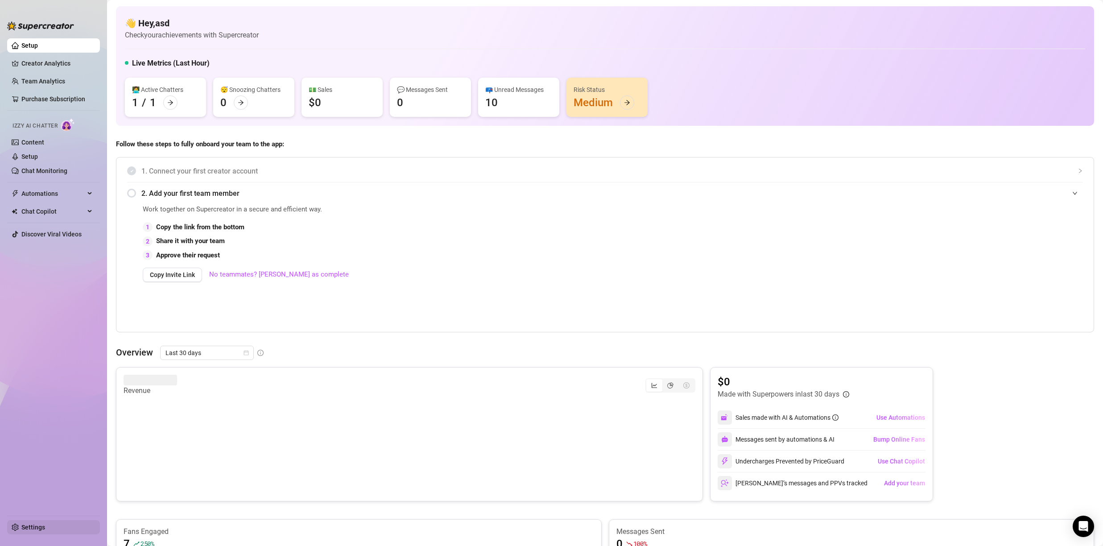
click at [40, 526] on link "Settings" at bounding box center [33, 527] width 24 height 7
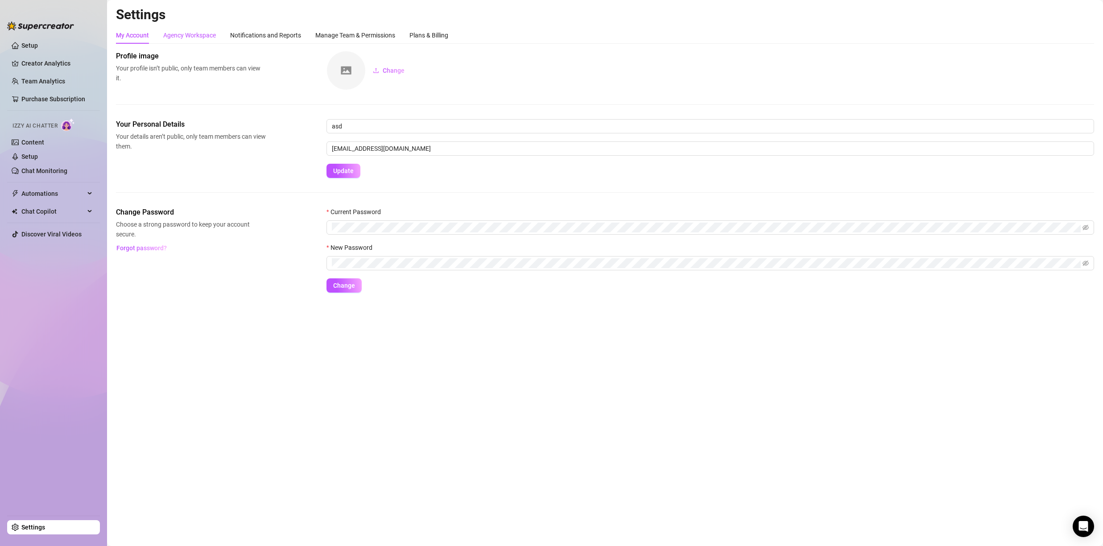
click at [196, 31] on div "Agency Workspace" at bounding box center [189, 35] width 53 height 10
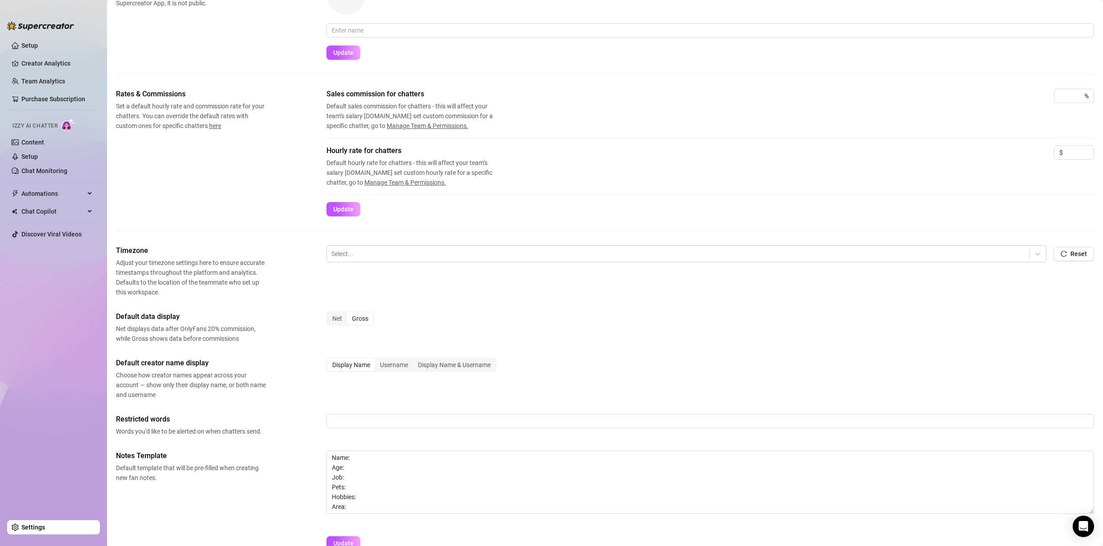
scroll to position [125, 0]
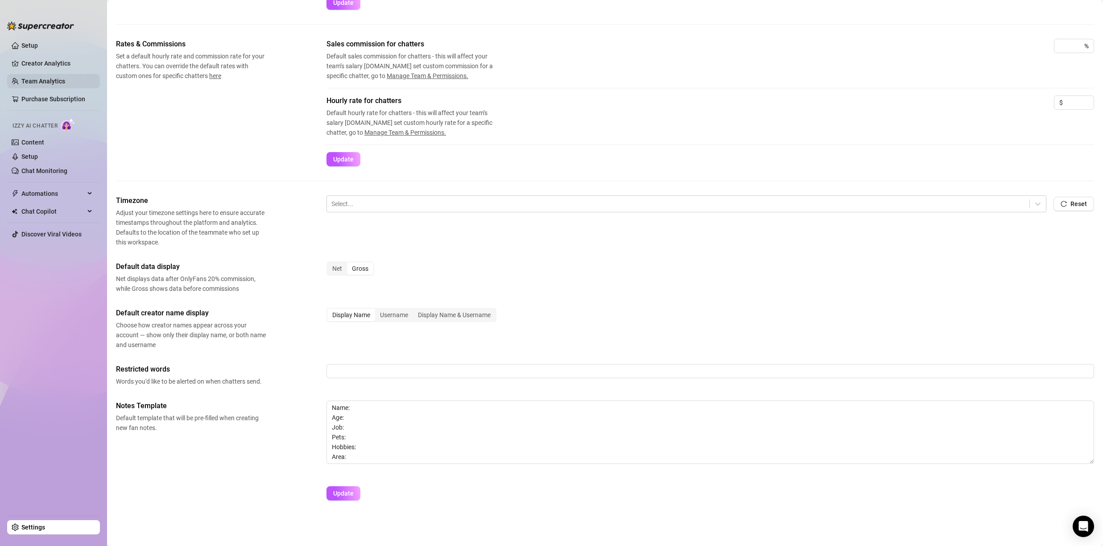
click at [45, 78] on link "Team Analytics" at bounding box center [43, 81] width 44 height 7
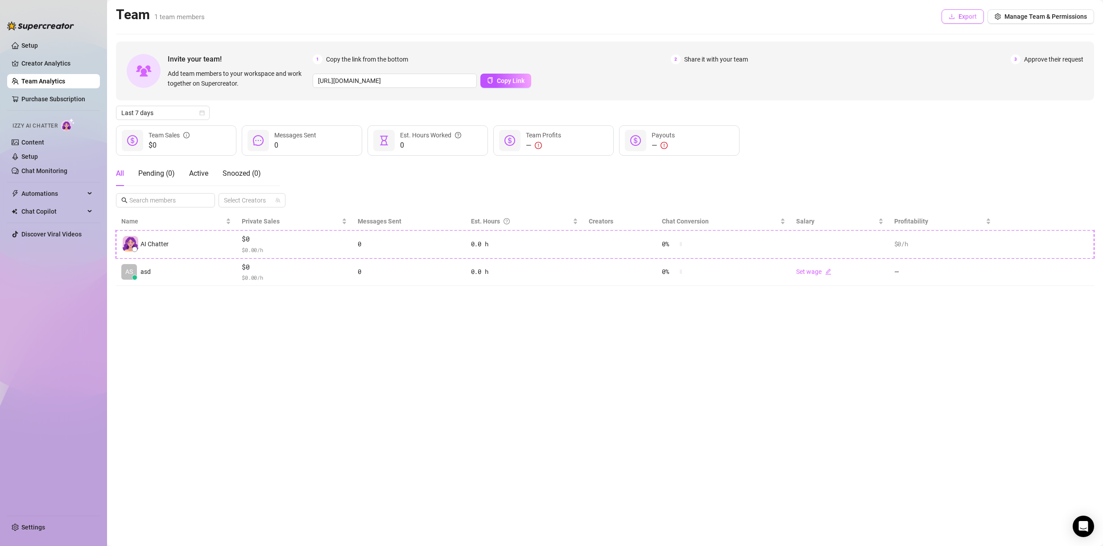
click at [959, 13] on span "Export" at bounding box center [967, 16] width 18 height 7
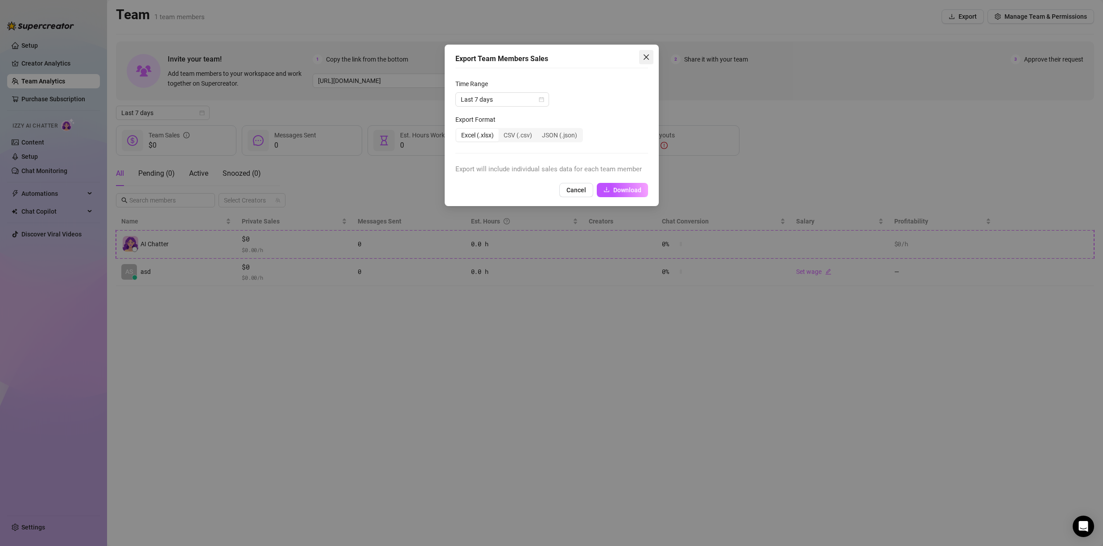
click at [639, 59] on span "Close" at bounding box center [646, 57] width 14 height 7
